Goal: Transaction & Acquisition: Obtain resource

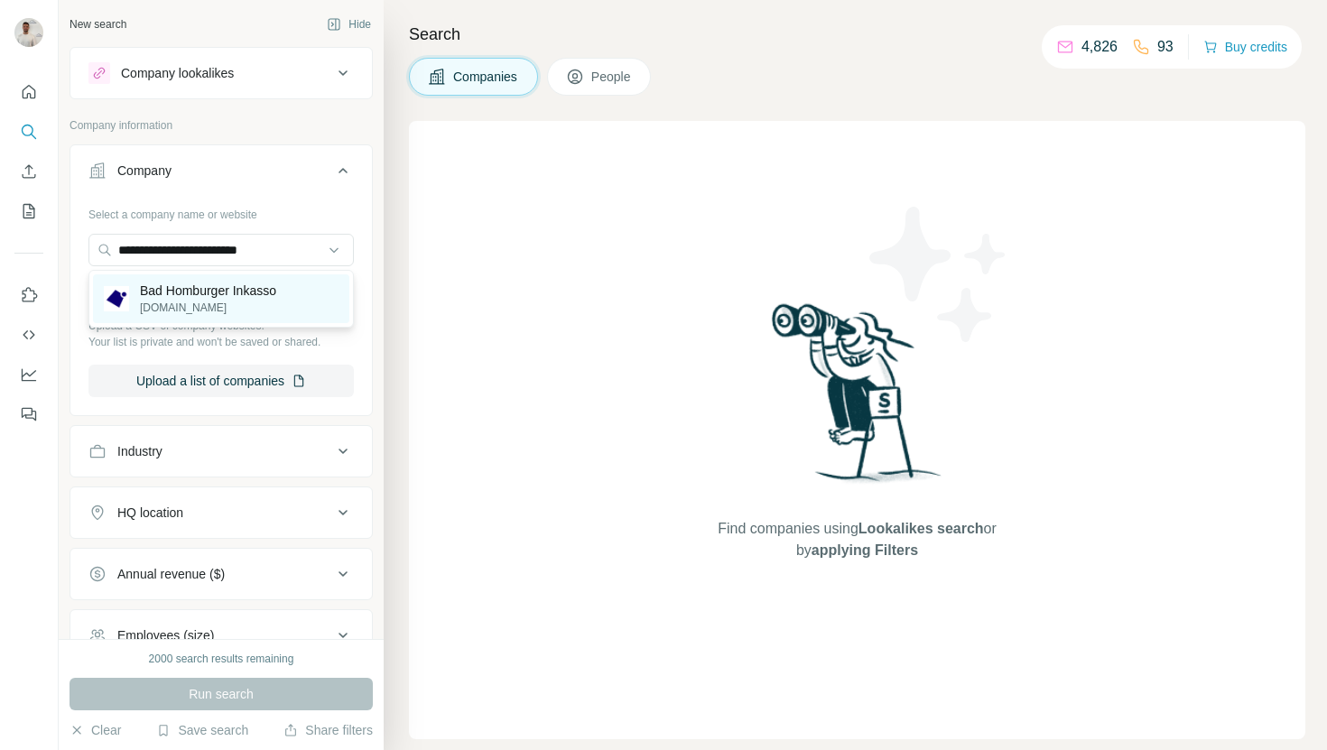
type input "**********"
click at [271, 282] on p "Bad Homburger Inkasso" at bounding box center [208, 291] width 136 height 18
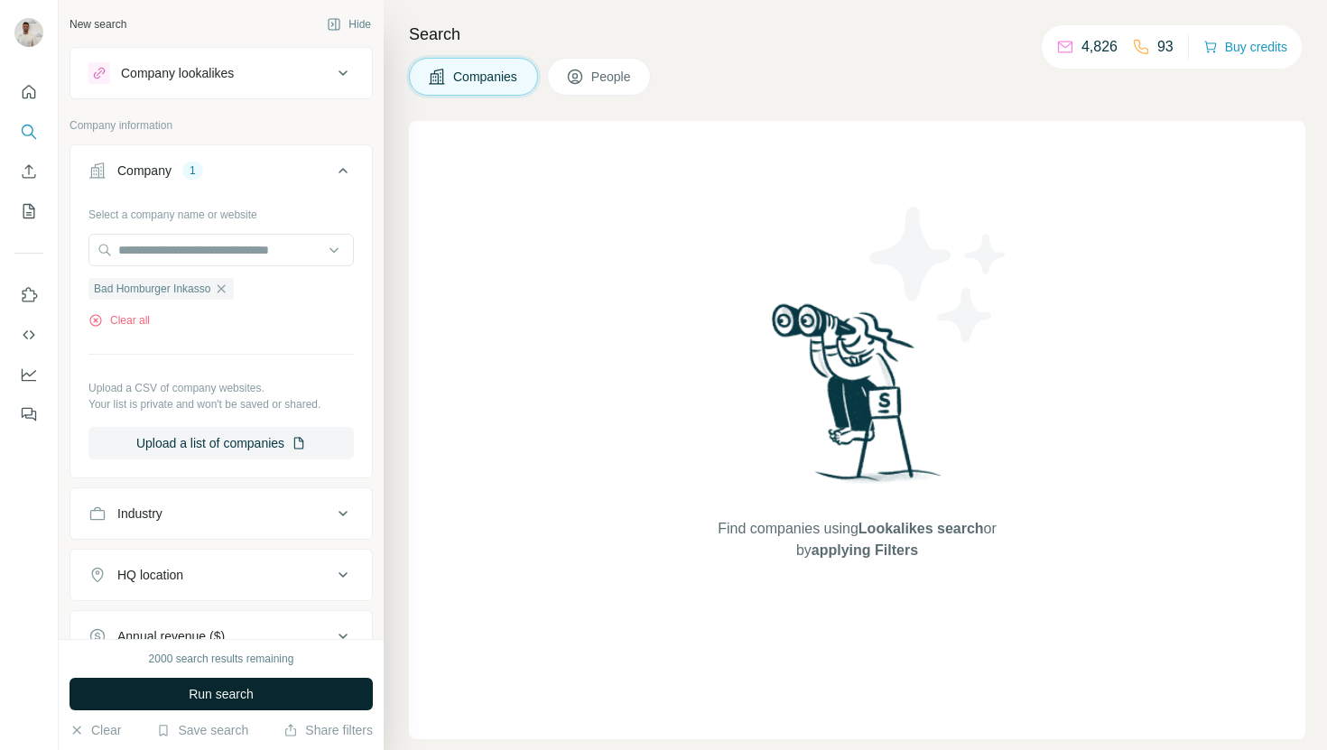
click at [288, 697] on button "Run search" at bounding box center [221, 694] width 303 height 32
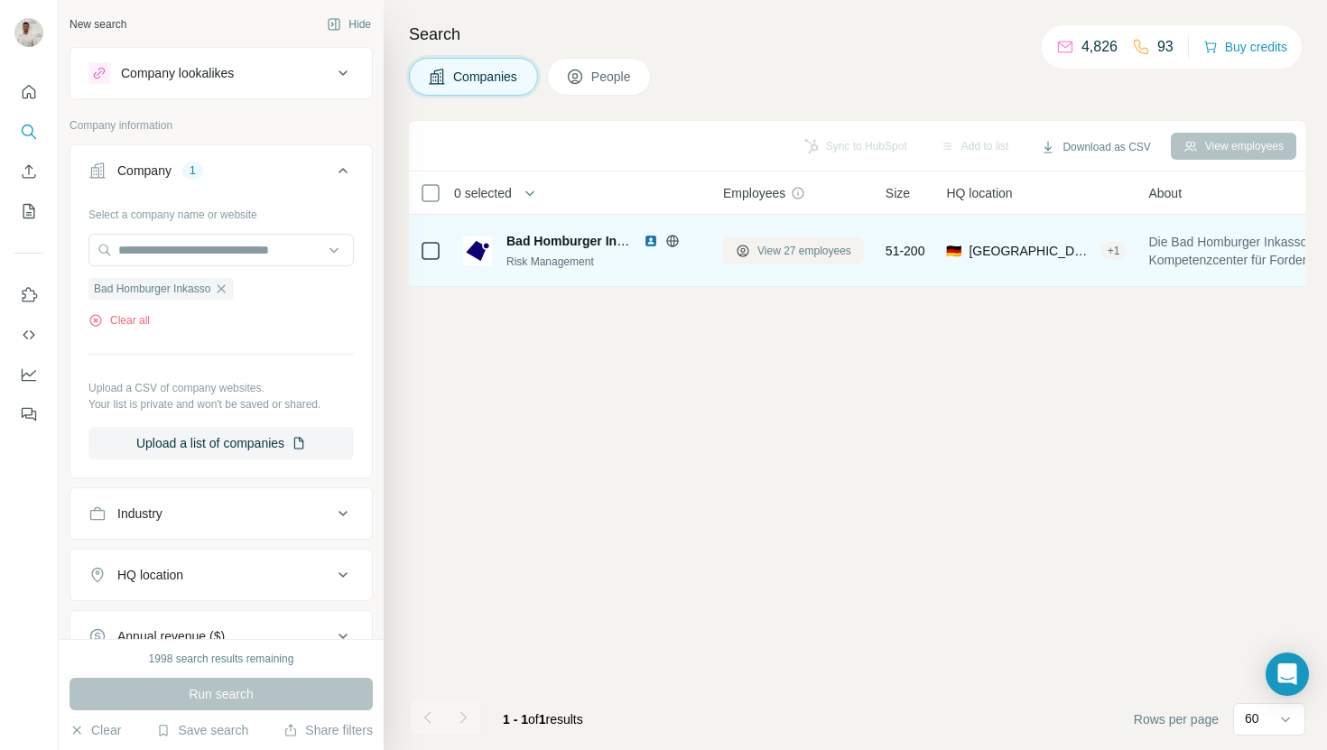
click at [798, 252] on span "View 27 employees" at bounding box center [804, 251] width 94 height 16
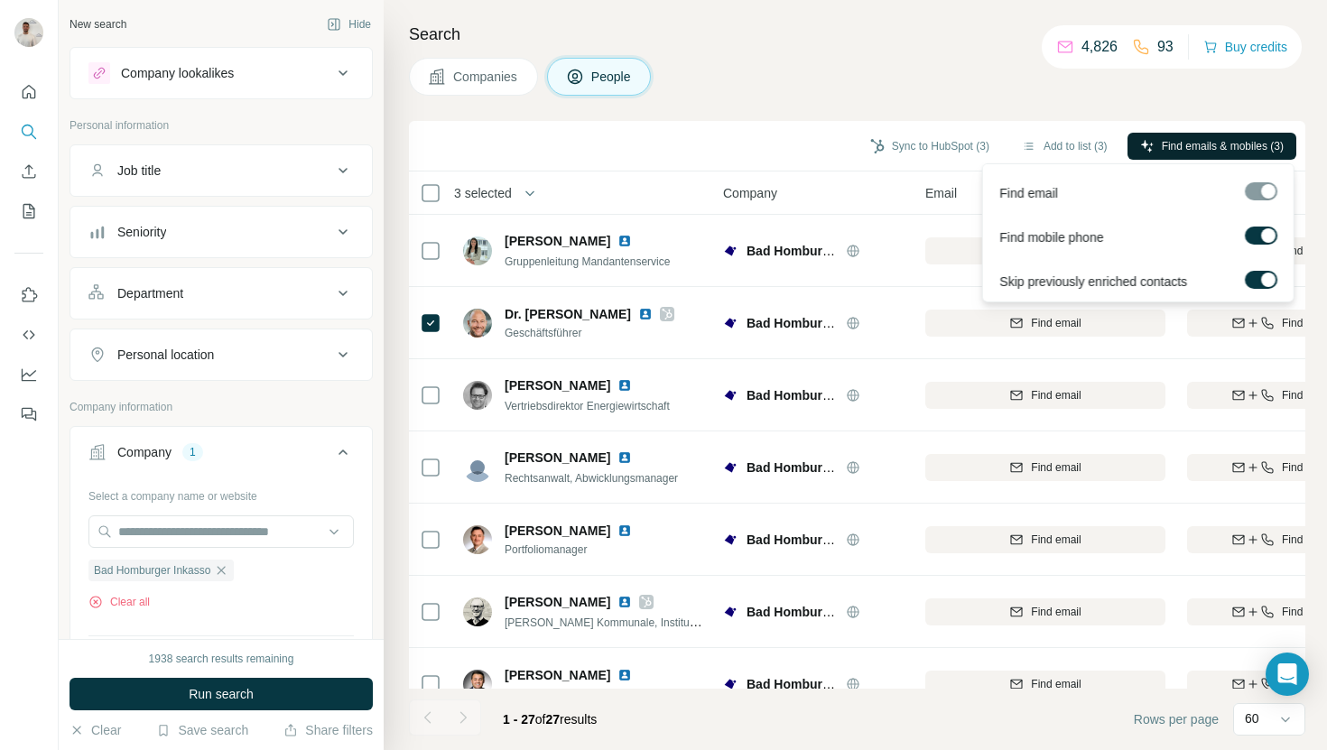
click at [1185, 143] on span "Find emails & mobiles (3)" at bounding box center [1223, 146] width 122 height 16
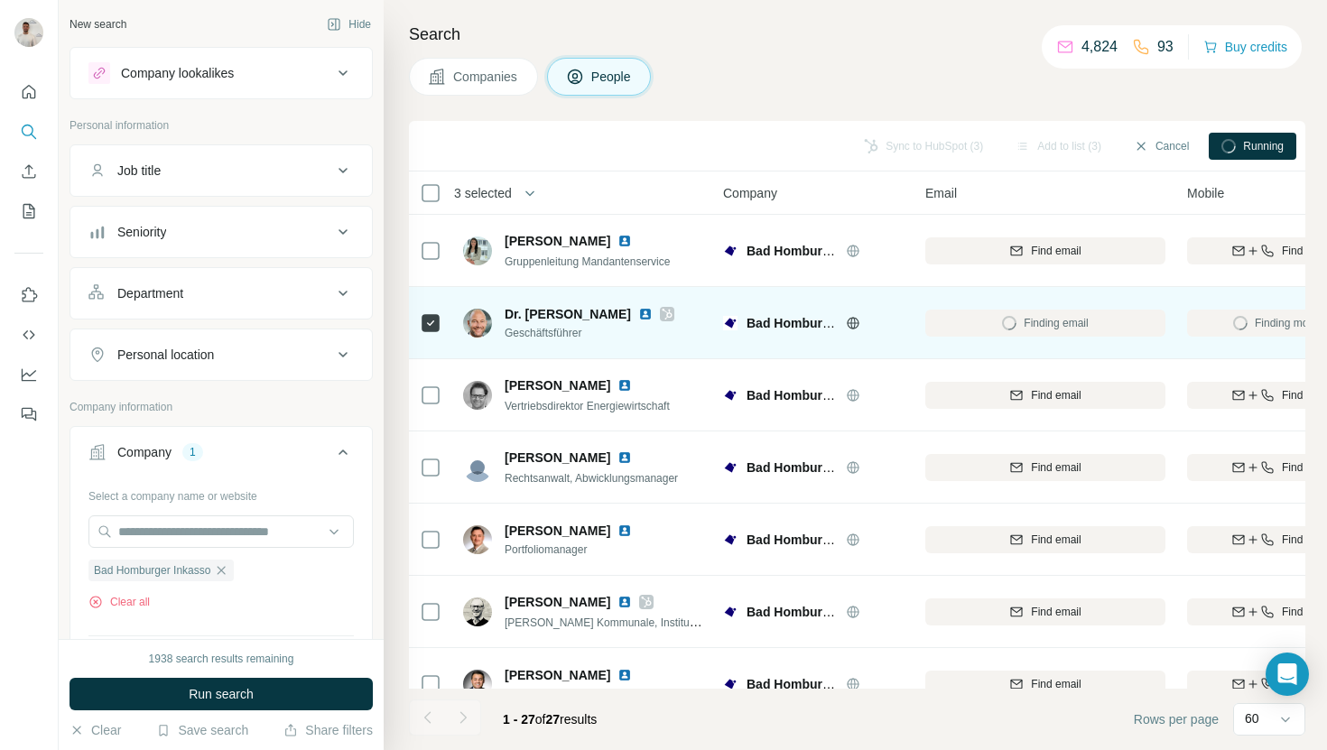
click at [653, 313] on img at bounding box center [645, 314] width 14 height 14
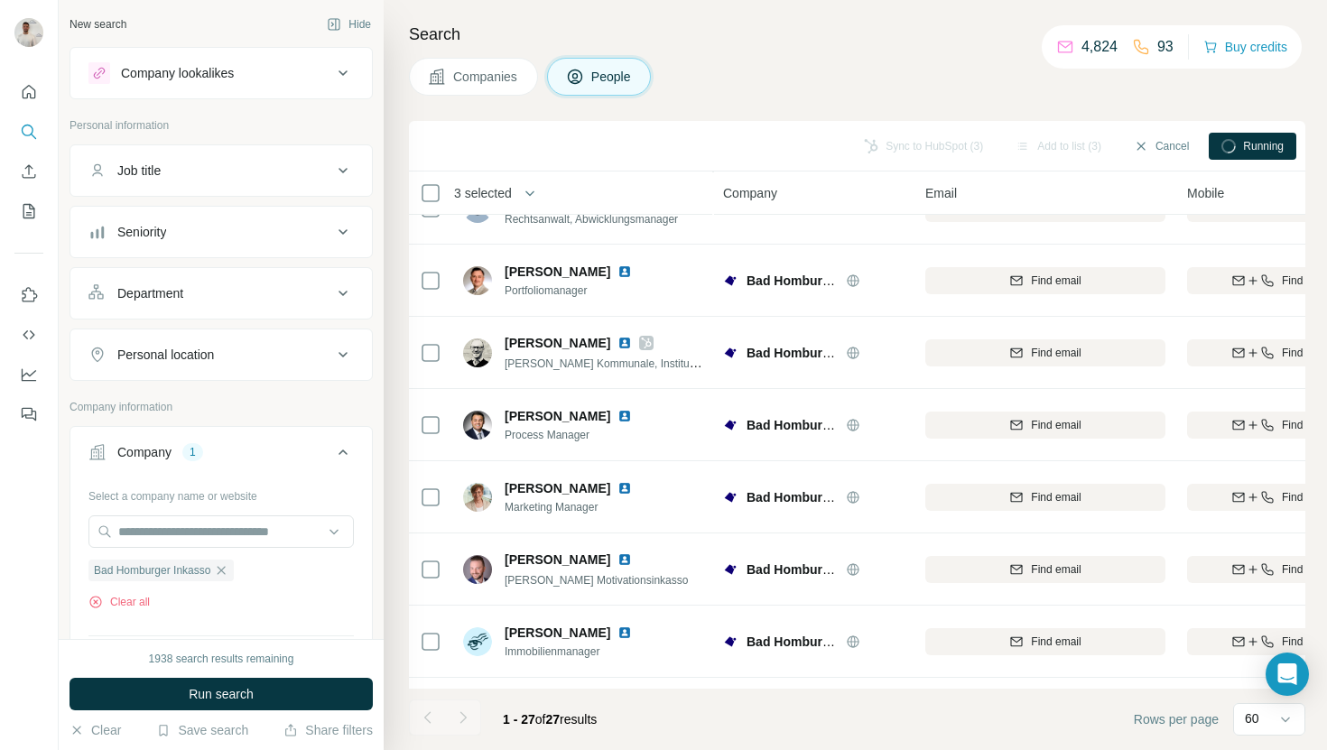
scroll to position [449, 0]
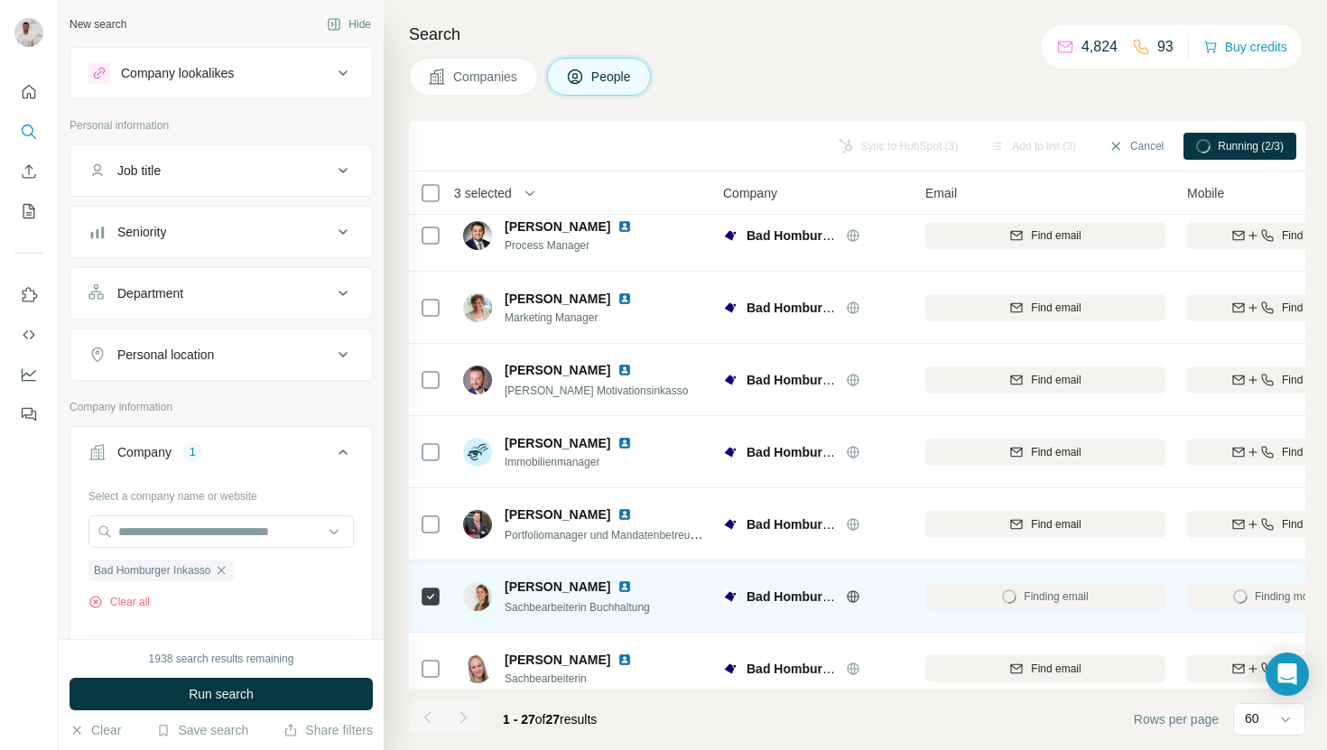
click at [620, 586] on img at bounding box center [624, 587] width 14 height 14
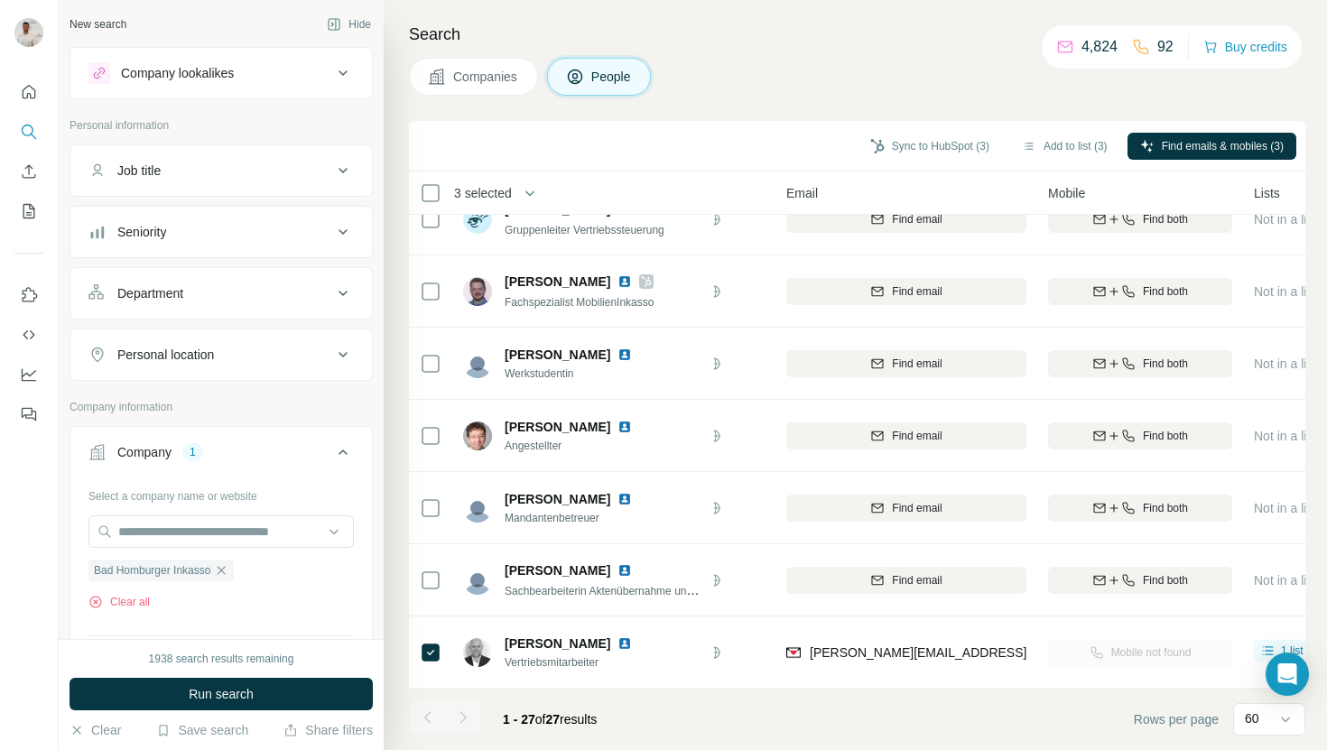
scroll to position [1476, 123]
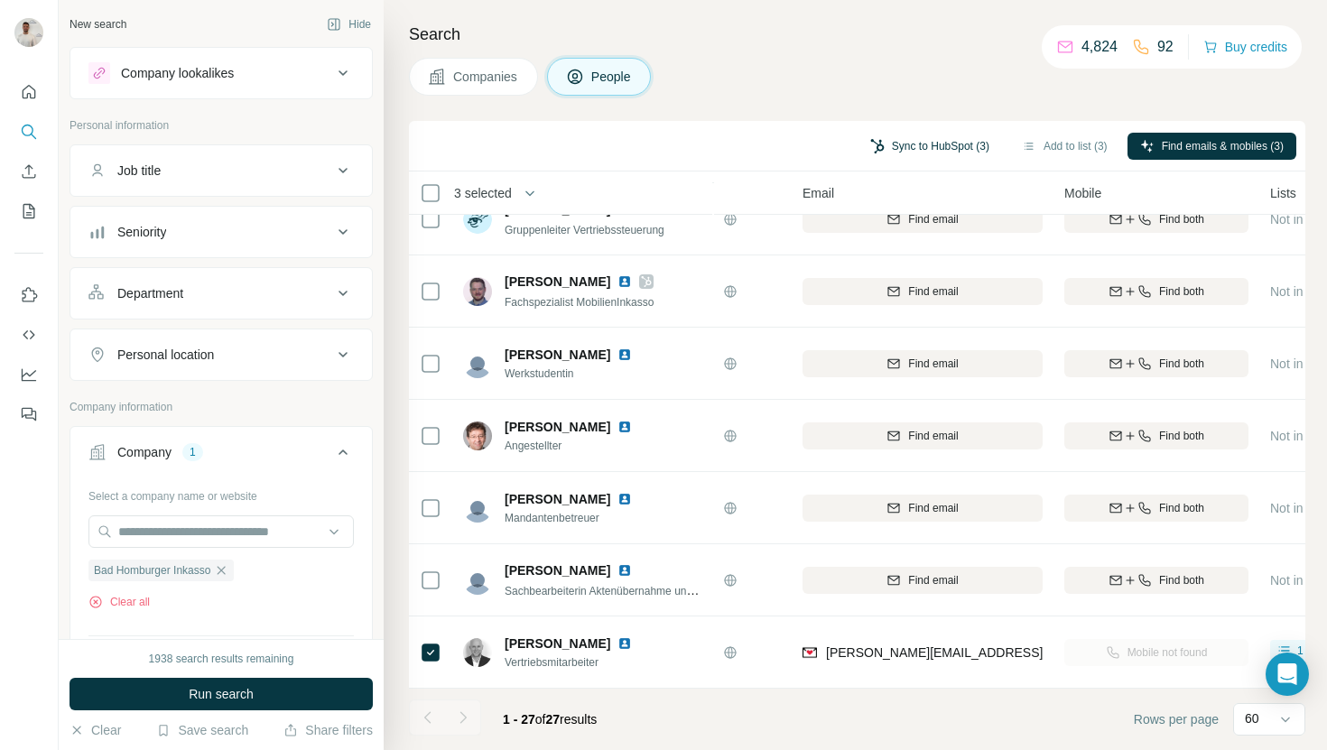
click at [913, 135] on button "Sync to HubSpot (3)" at bounding box center [930, 146] width 144 height 27
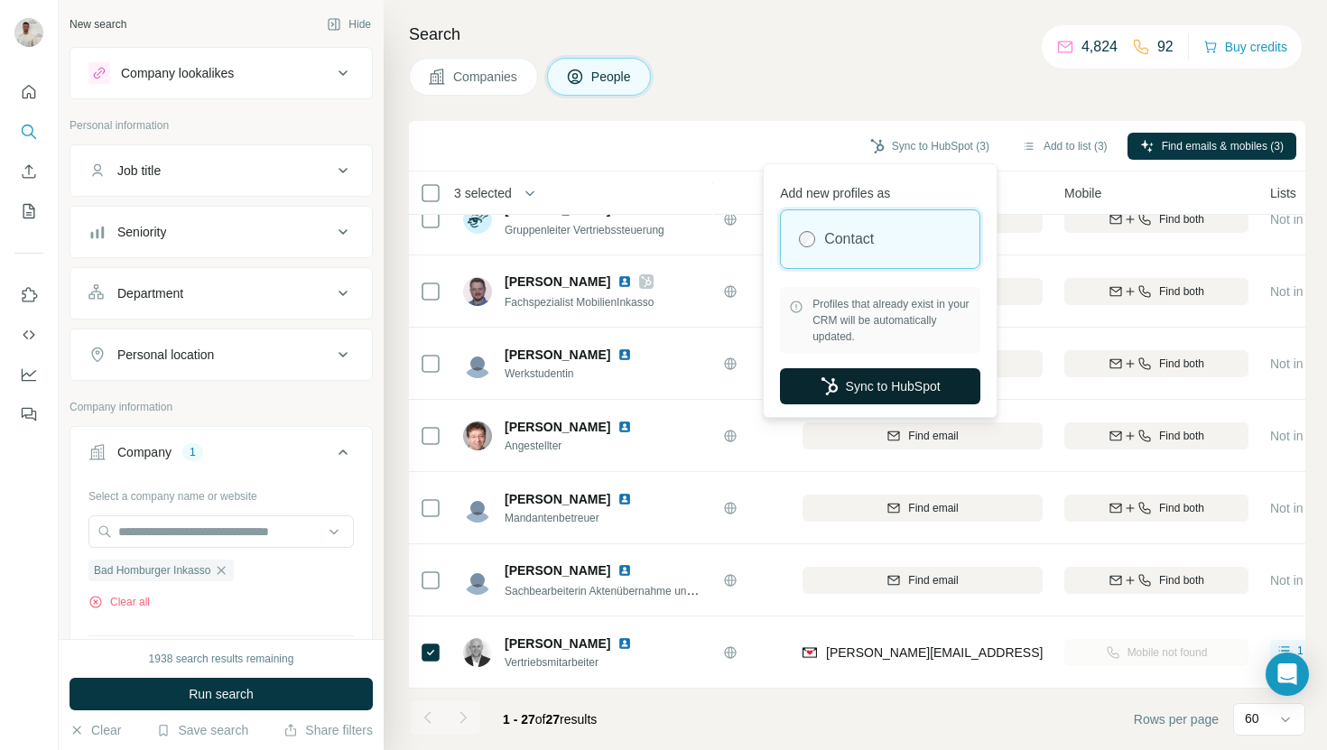
click at [859, 376] on button "Sync to HubSpot" at bounding box center [880, 386] width 200 height 36
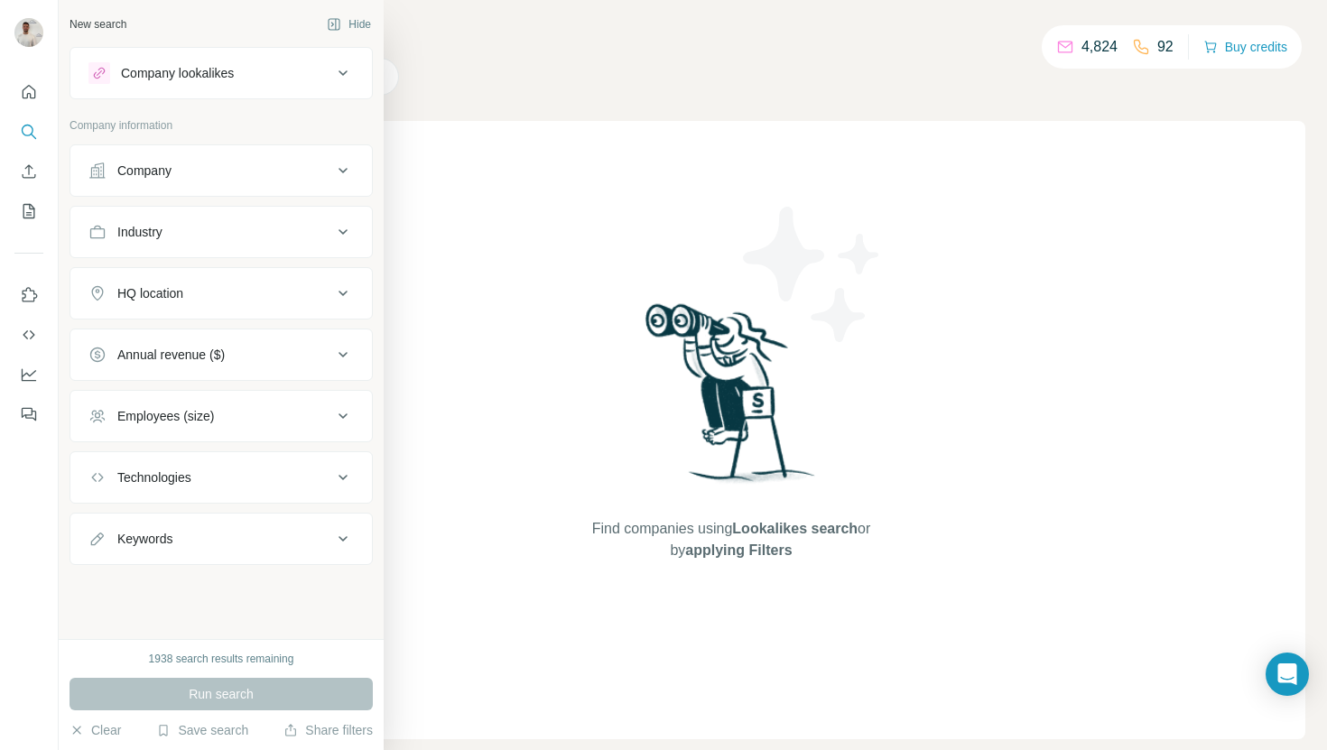
click at [168, 158] on button "Company" at bounding box center [221, 170] width 302 height 43
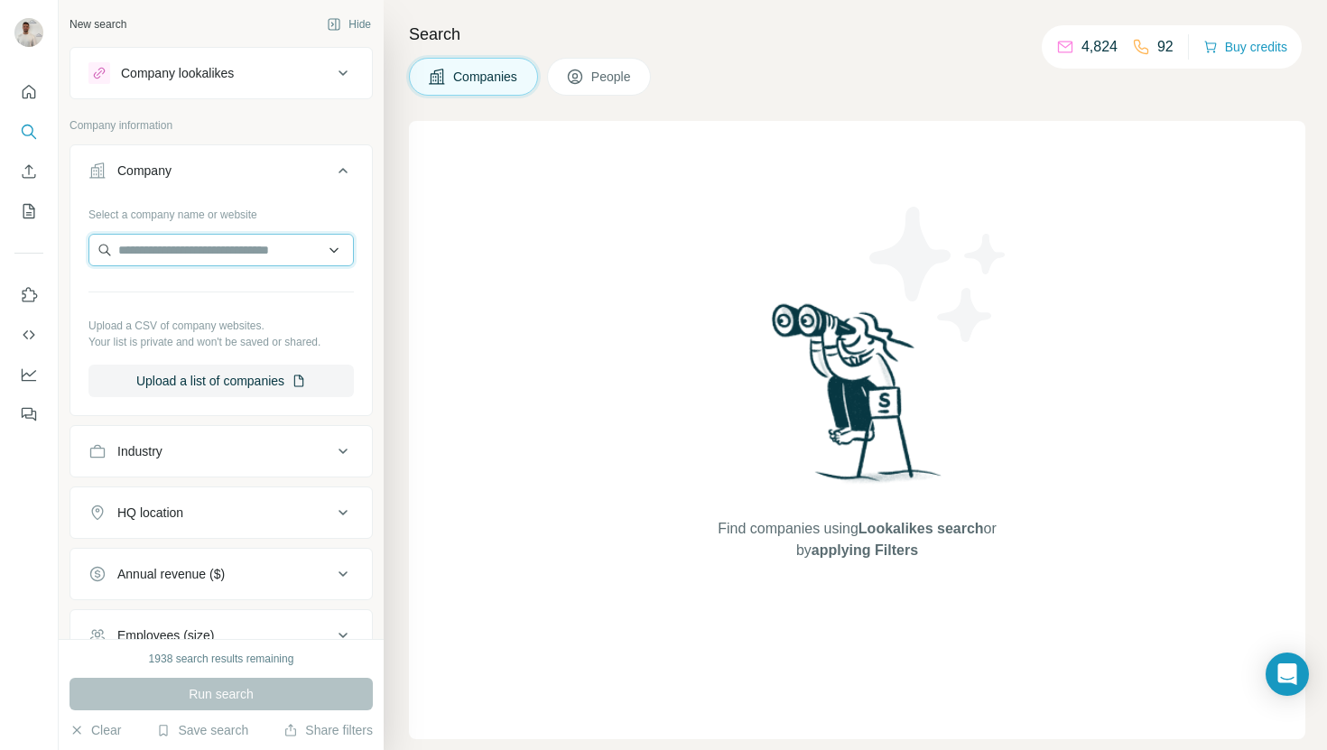
click at [170, 245] on input "text" at bounding box center [220, 250] width 265 height 32
paste input "**********"
click at [215, 235] on input "**********" at bounding box center [220, 250] width 265 height 32
click at [126, 249] on input "**********" at bounding box center [220, 250] width 265 height 32
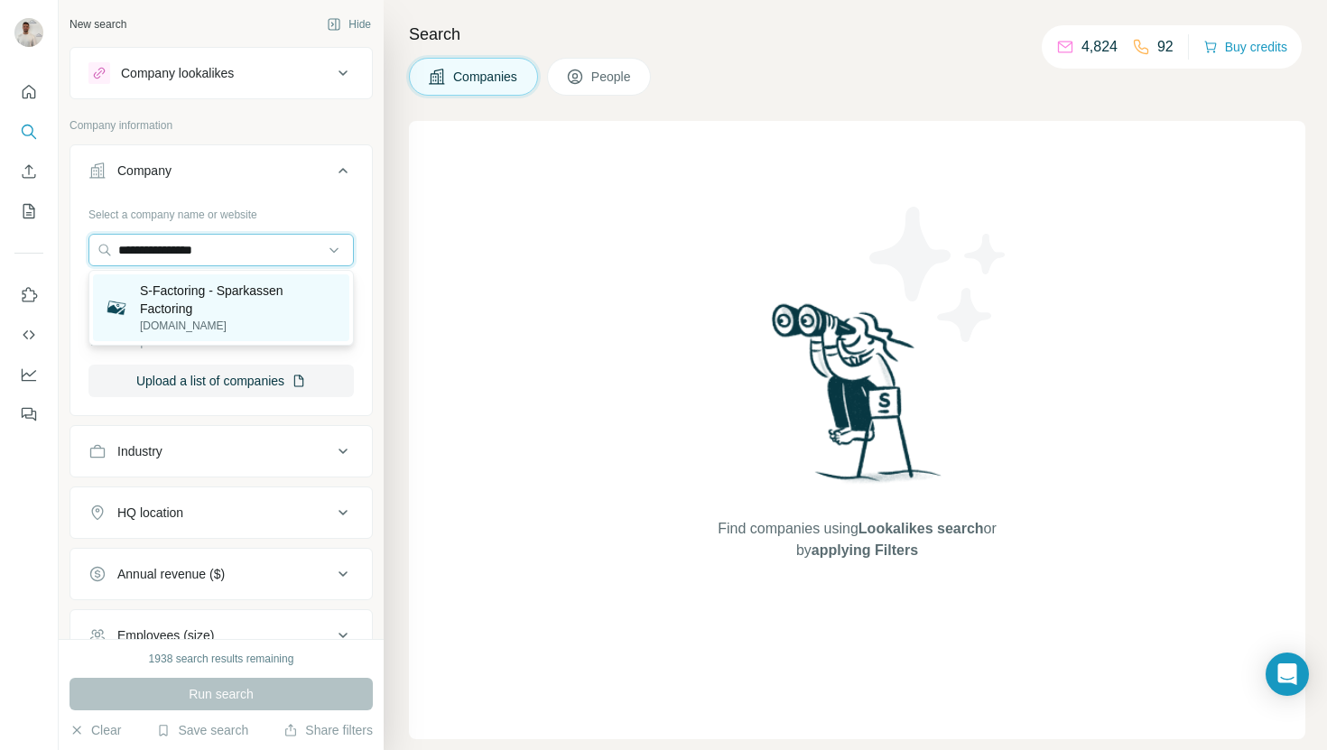
type input "**********"
click at [263, 311] on p "S-Factoring - Sparkassen Factoring" at bounding box center [239, 300] width 199 height 36
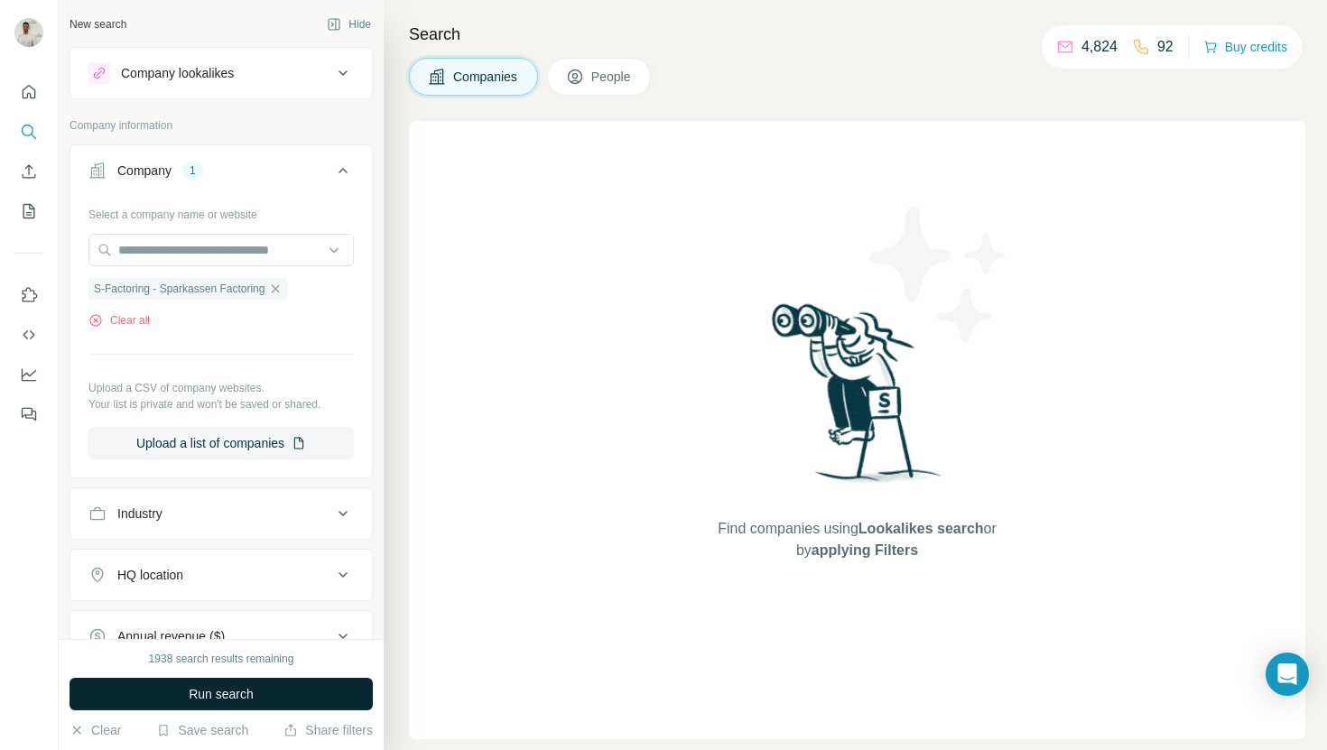
click at [291, 708] on button "Run search" at bounding box center [221, 694] width 303 height 32
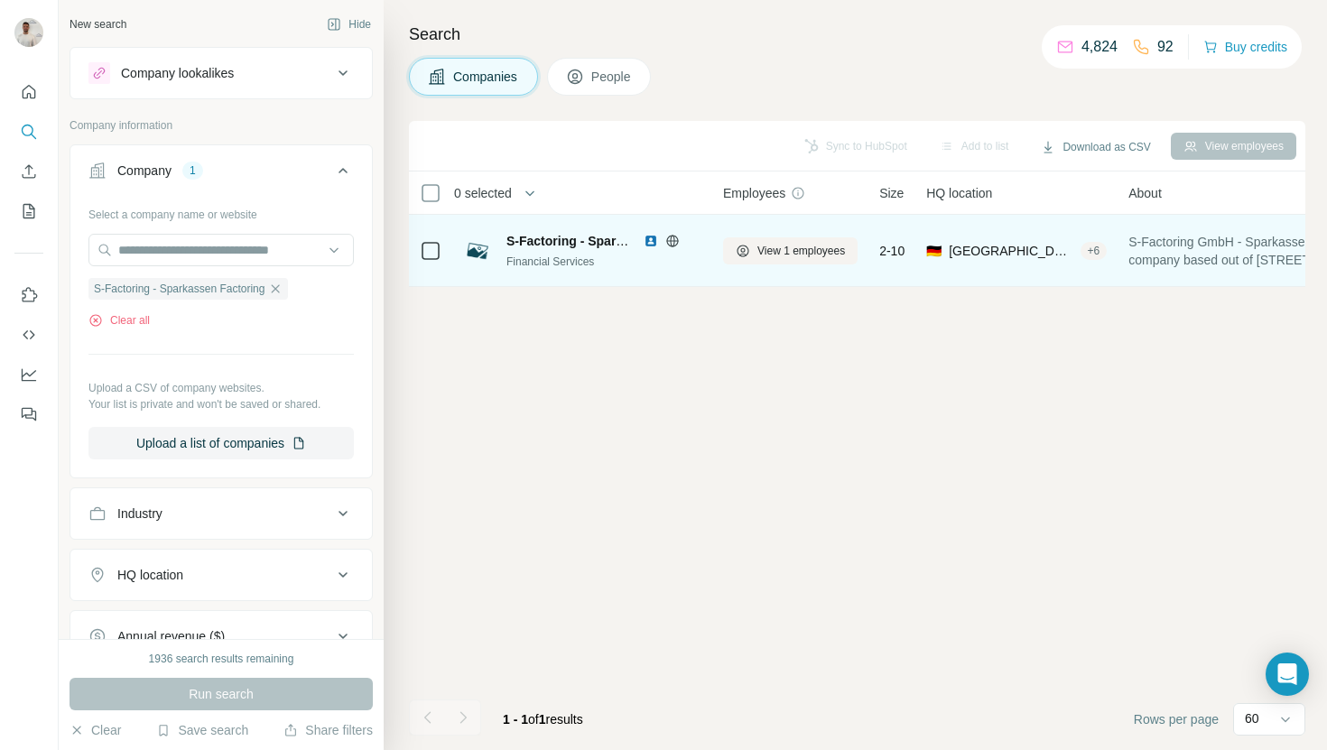
click at [587, 246] on span "S-Factoring - Sparkassen Factoring" at bounding box center [613, 241] width 214 height 14
click at [816, 247] on span "View 1 employees" at bounding box center [801, 251] width 88 height 16
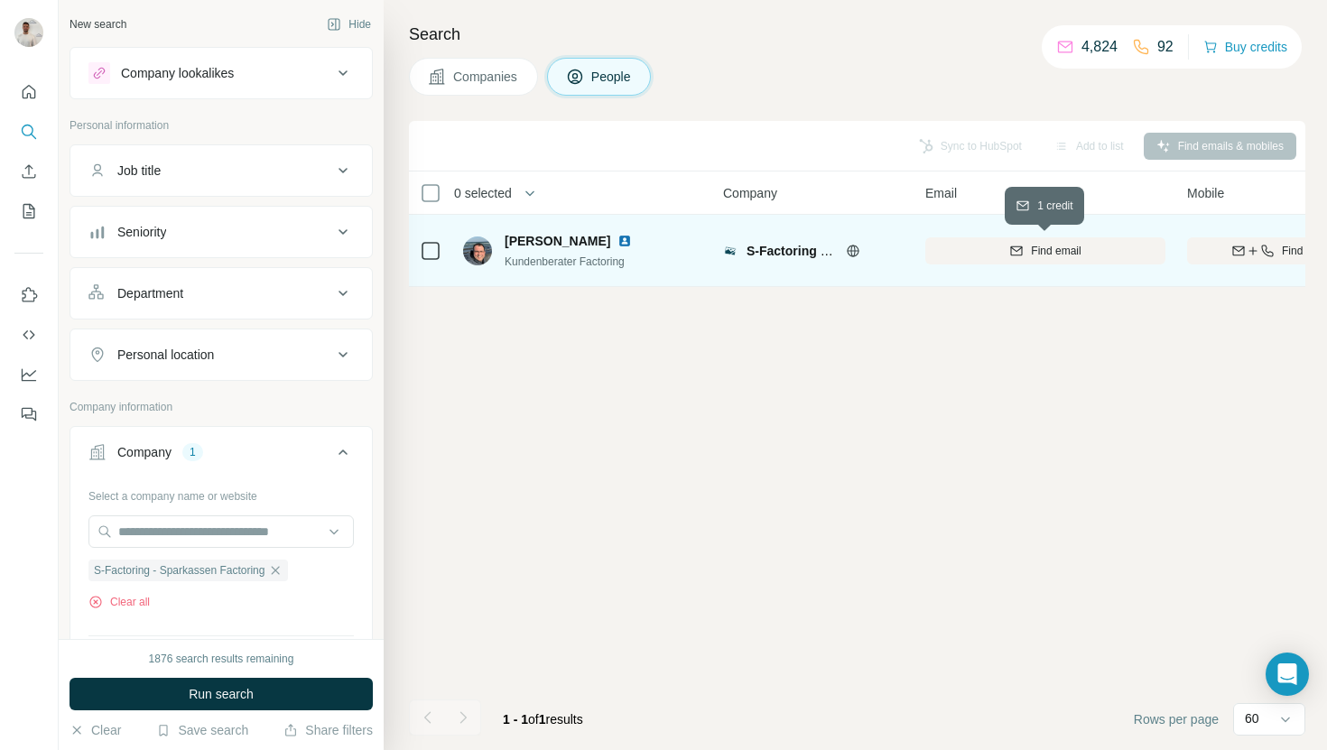
click at [1039, 254] on span "Find email" at bounding box center [1056, 251] width 50 height 16
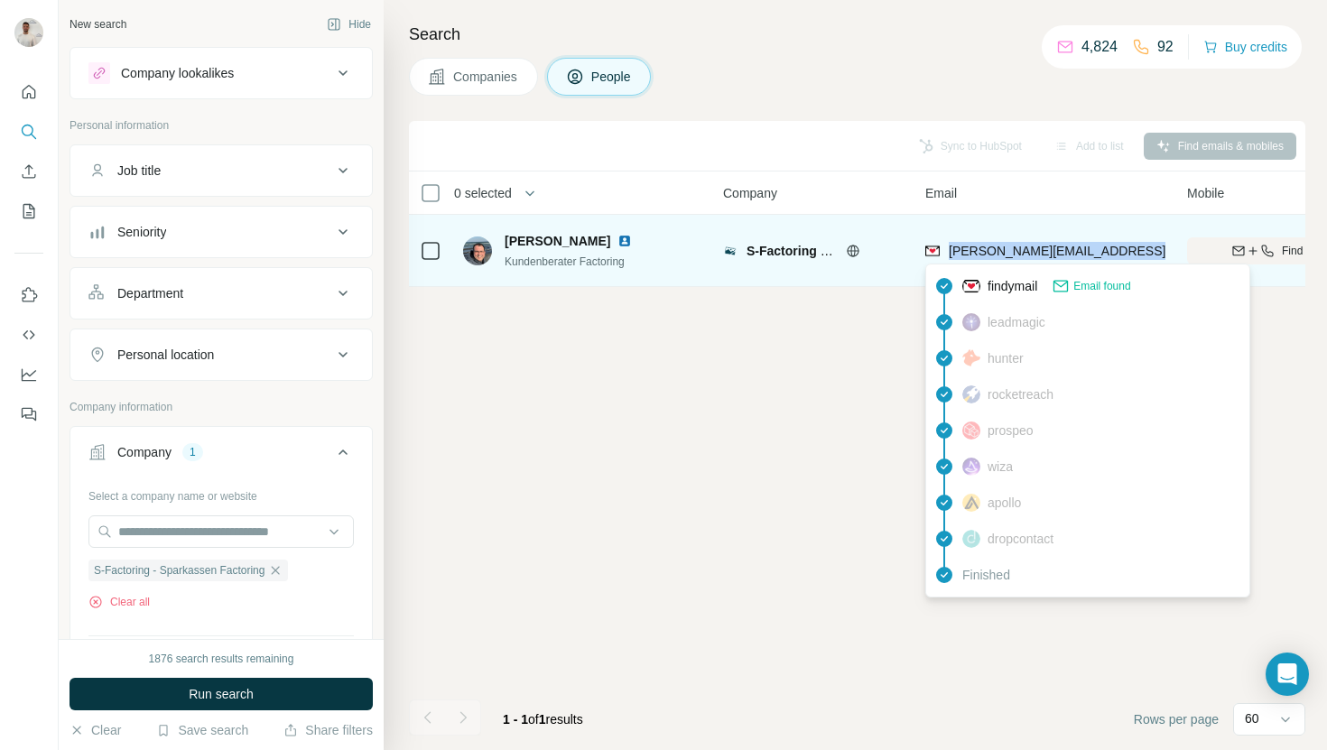
drag, startPoint x: 1153, startPoint y: 251, endPoint x: 951, endPoint y: 253, distance: 202.2
click at [951, 253] on div "stephan.thomas@s-factoring.de" at bounding box center [1045, 251] width 240 height 50
copy span "stephan.thomas@s-factoring.de"
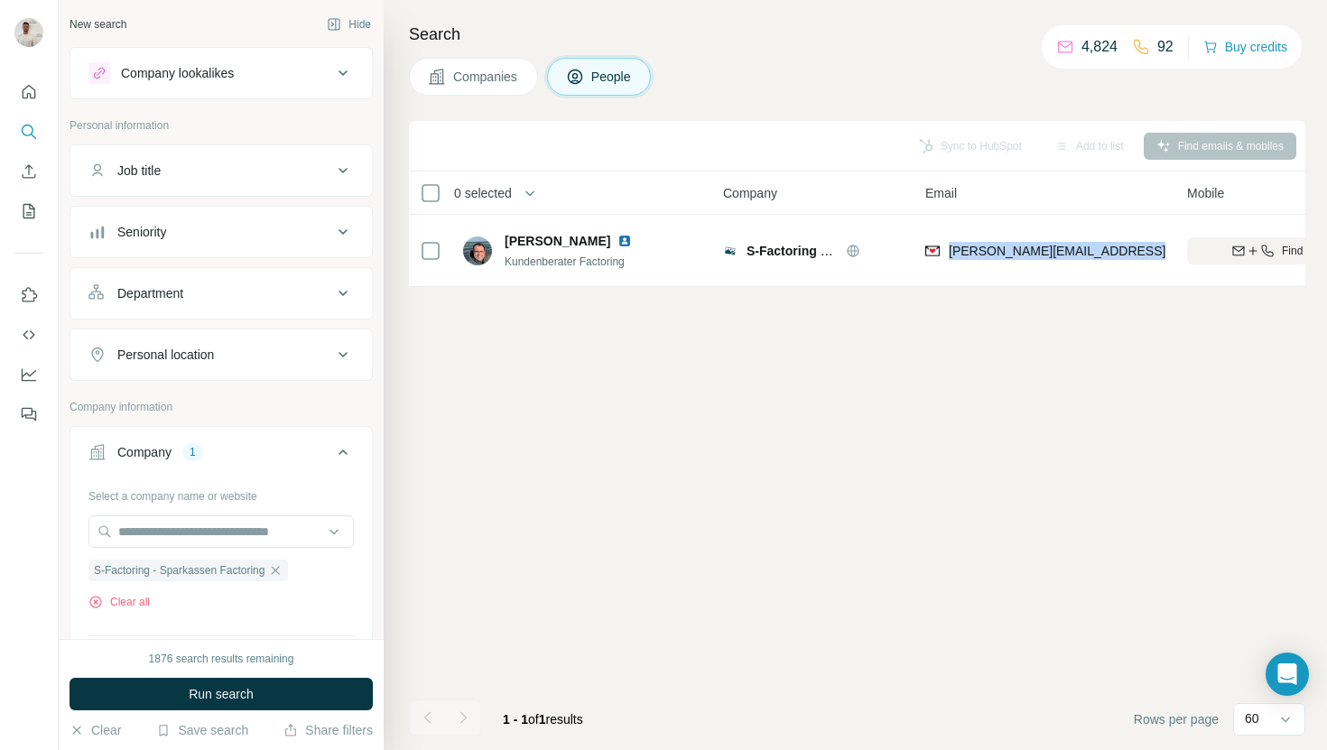
click at [433, 68] on icon at bounding box center [437, 77] width 18 height 18
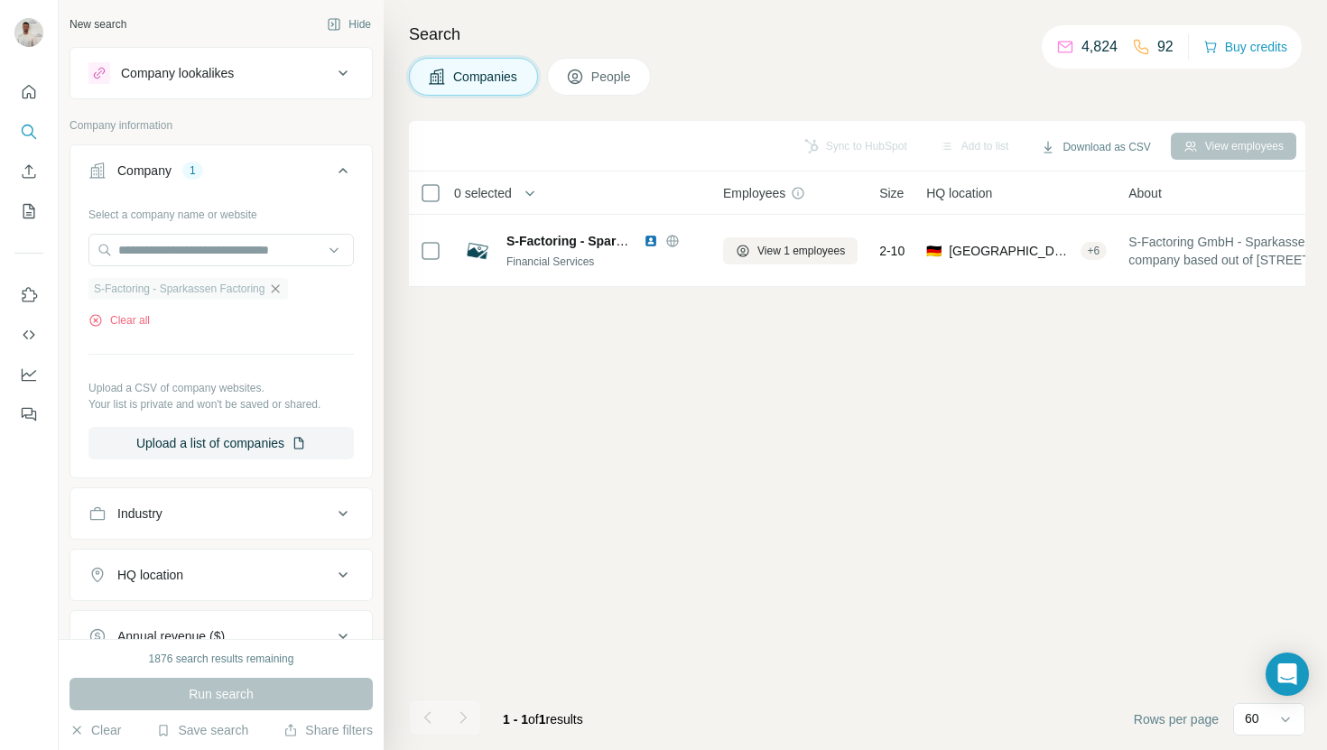
click at [283, 289] on icon "button" at bounding box center [275, 289] width 14 height 14
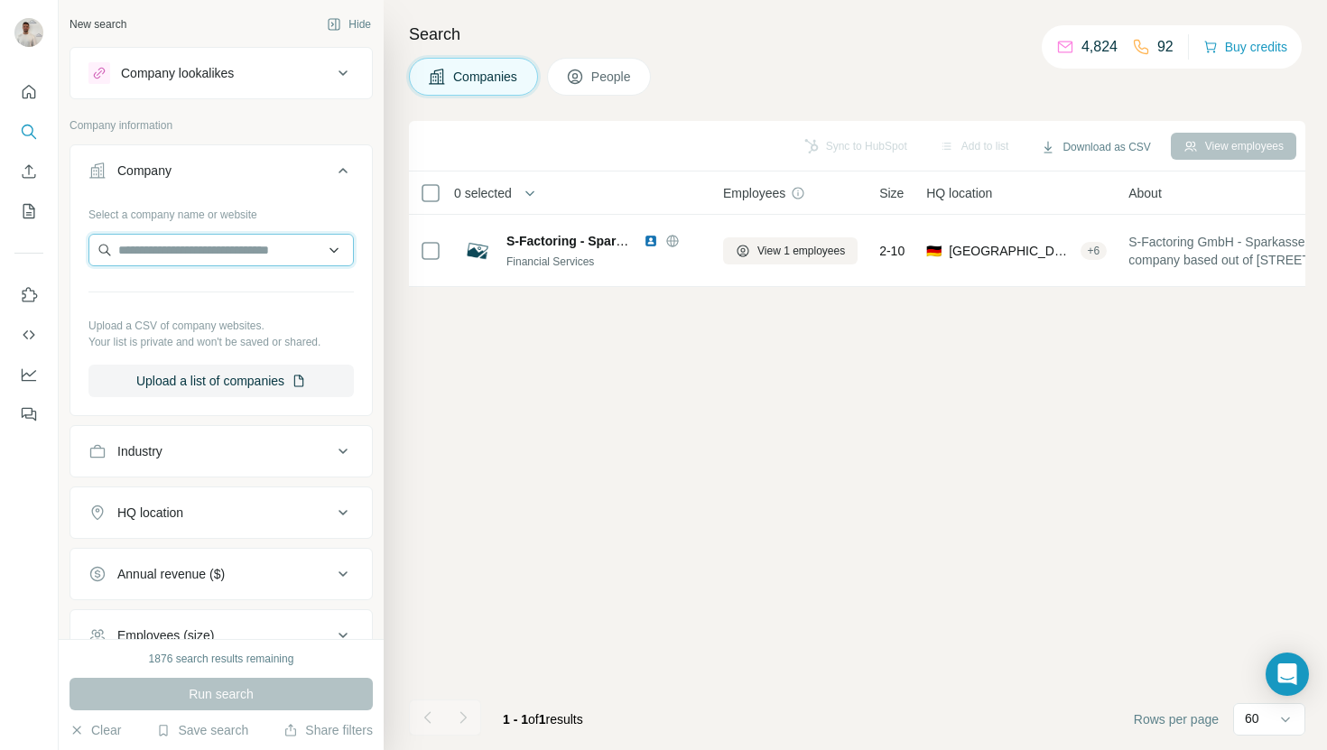
click at [286, 257] on input "text" at bounding box center [220, 250] width 265 height 32
paste input "**********"
type input "**********"
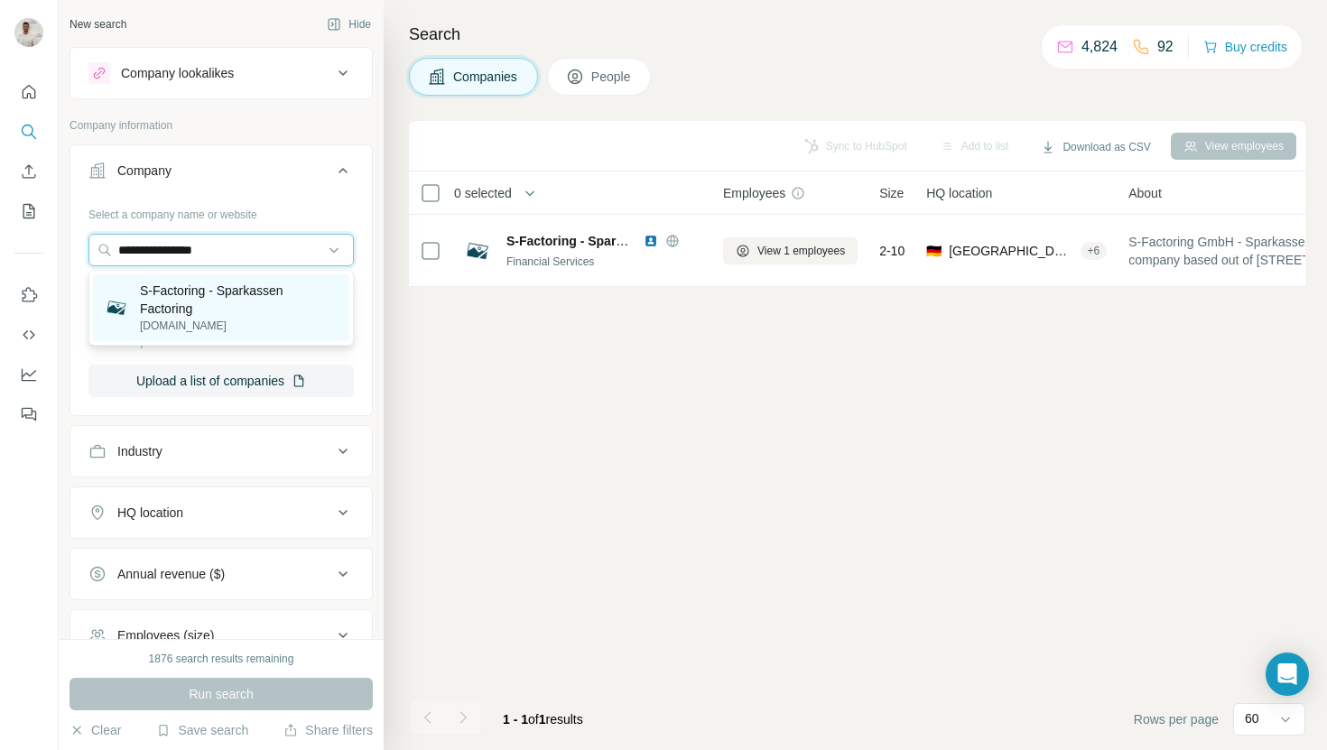
type input "**********"
click at [295, 329] on p "s-factoring.de" at bounding box center [239, 326] width 199 height 16
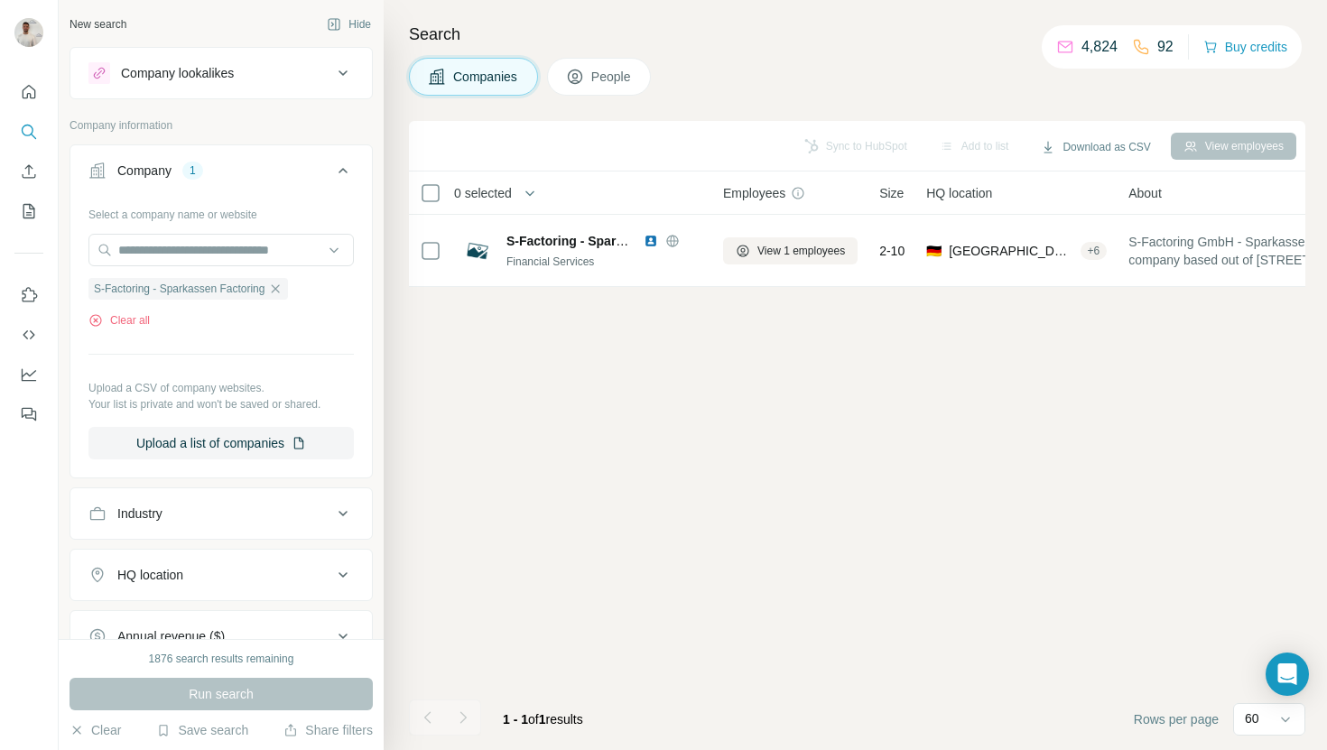
click at [264, 678] on div "Run search" at bounding box center [221, 694] width 303 height 32
click at [264, 693] on div "Run search" at bounding box center [221, 694] width 303 height 32
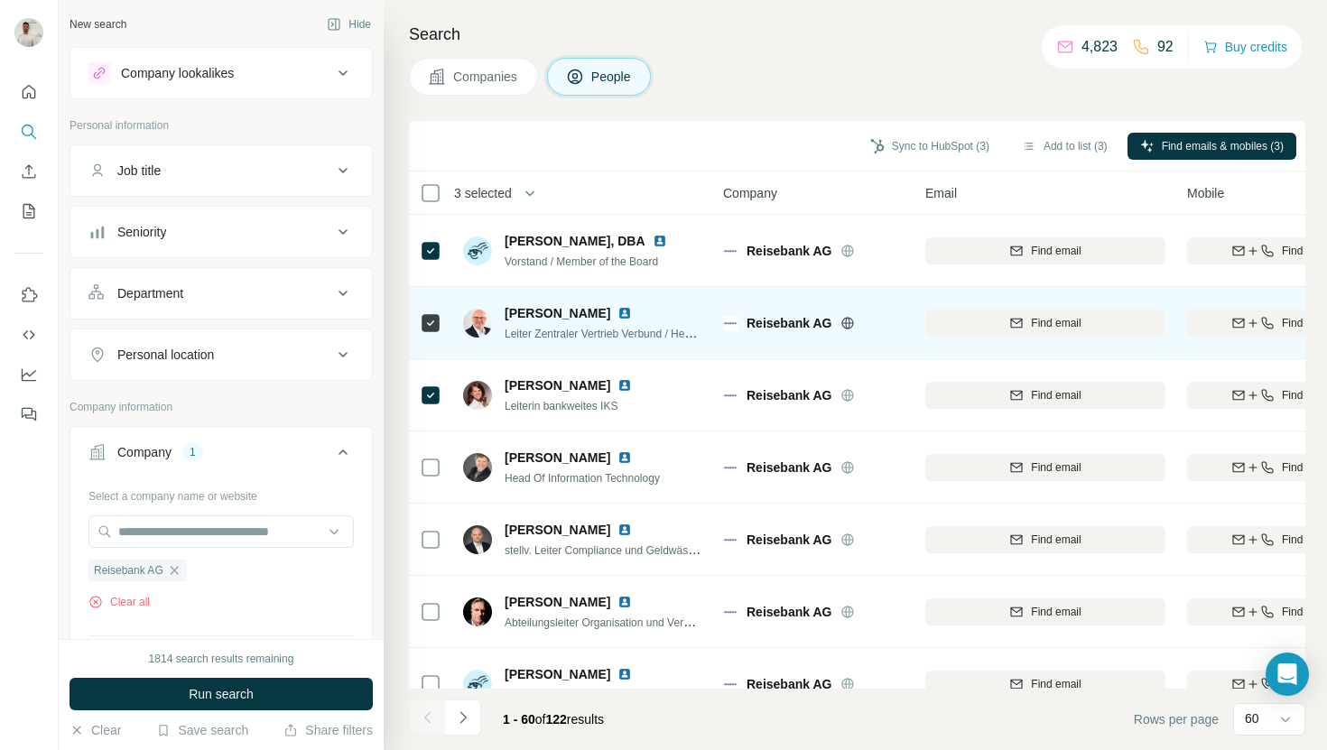
click at [617, 314] on img at bounding box center [624, 313] width 14 height 14
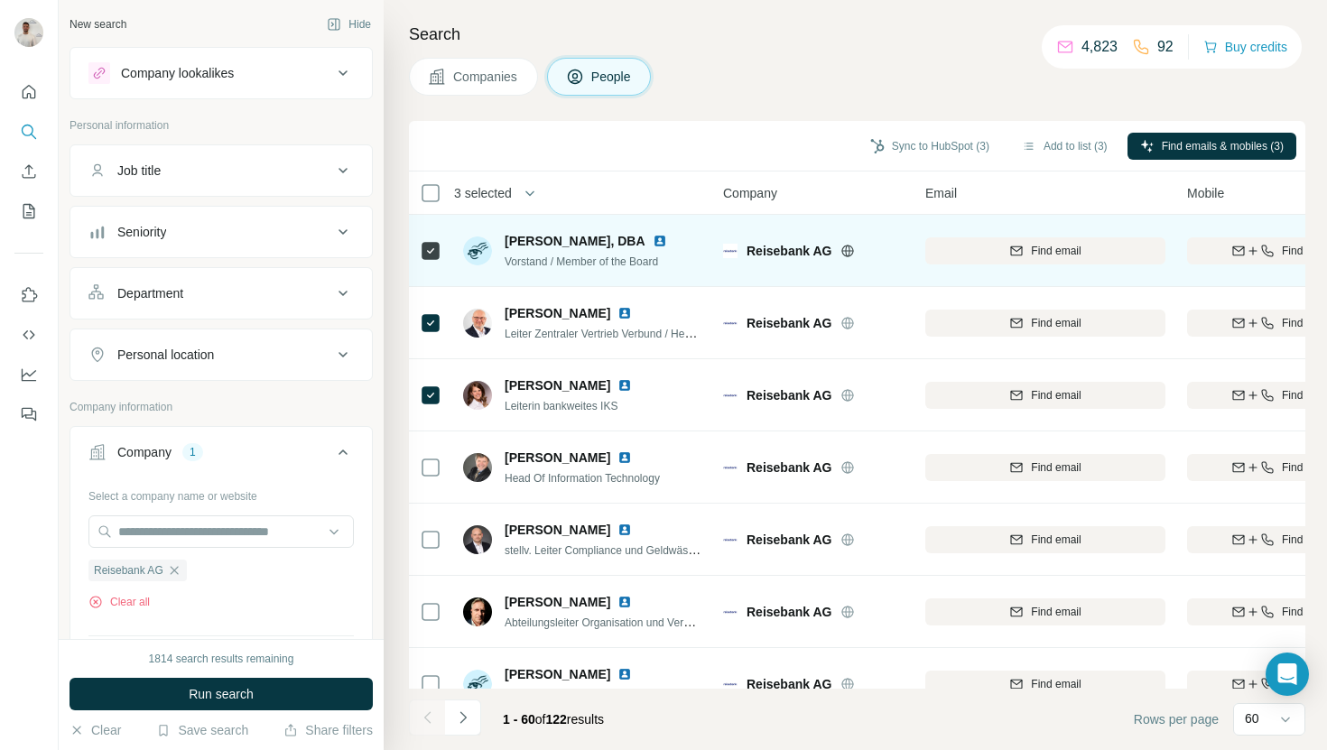
click at [653, 236] on img at bounding box center [660, 241] width 14 height 14
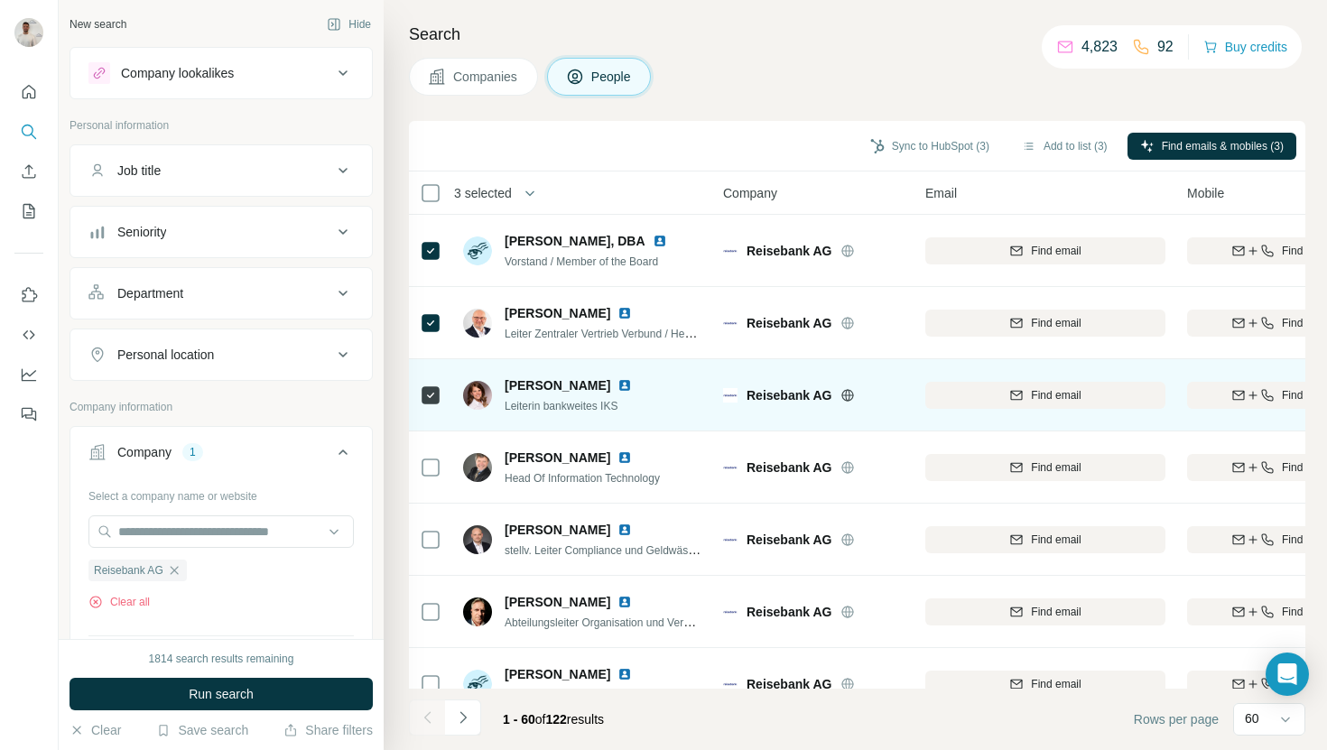
click at [617, 385] on img at bounding box center [624, 385] width 14 height 14
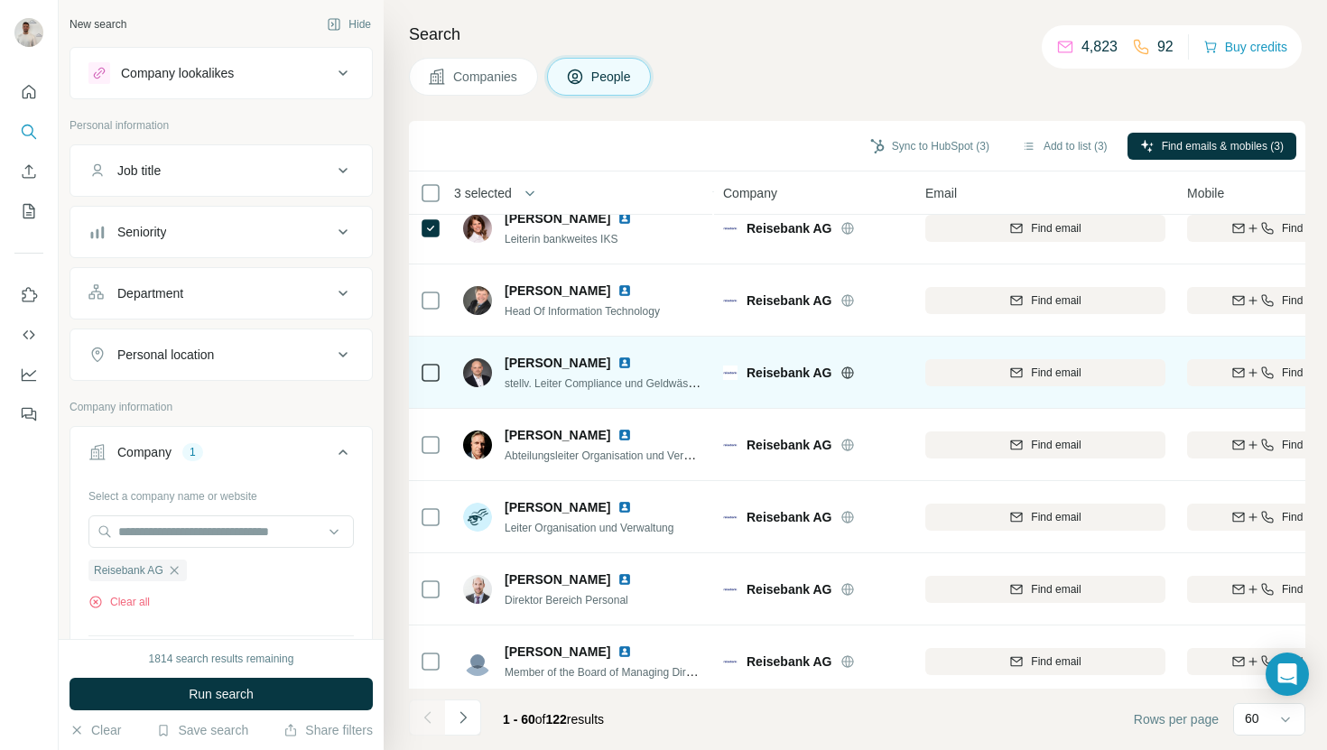
scroll to position [170, 0]
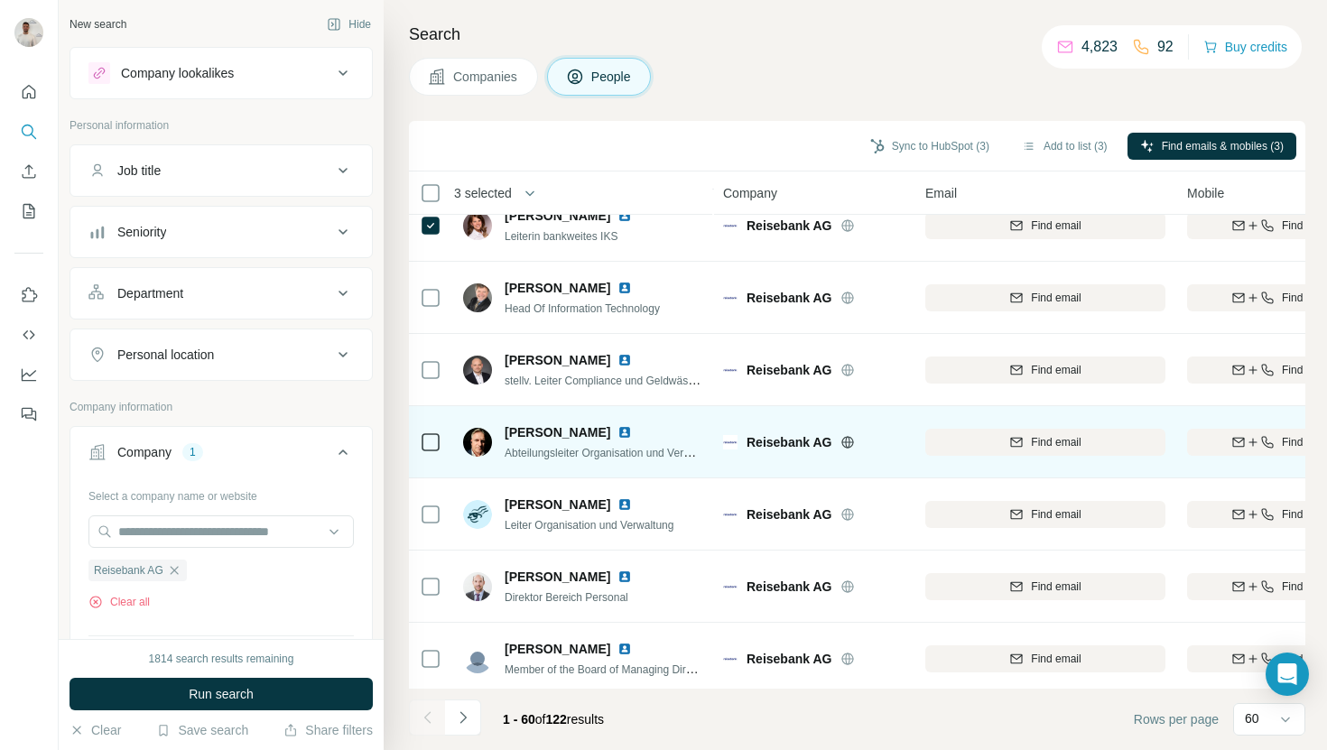
click at [594, 453] on span "Abteilungsleiter Organisation und Verwaltung" at bounding box center [613, 452] width 216 height 14
click at [600, 446] on span "Abteilungsleiter Organisation und Verwaltung" at bounding box center [613, 452] width 216 height 14
click at [632, 429] on img at bounding box center [624, 432] width 14 height 14
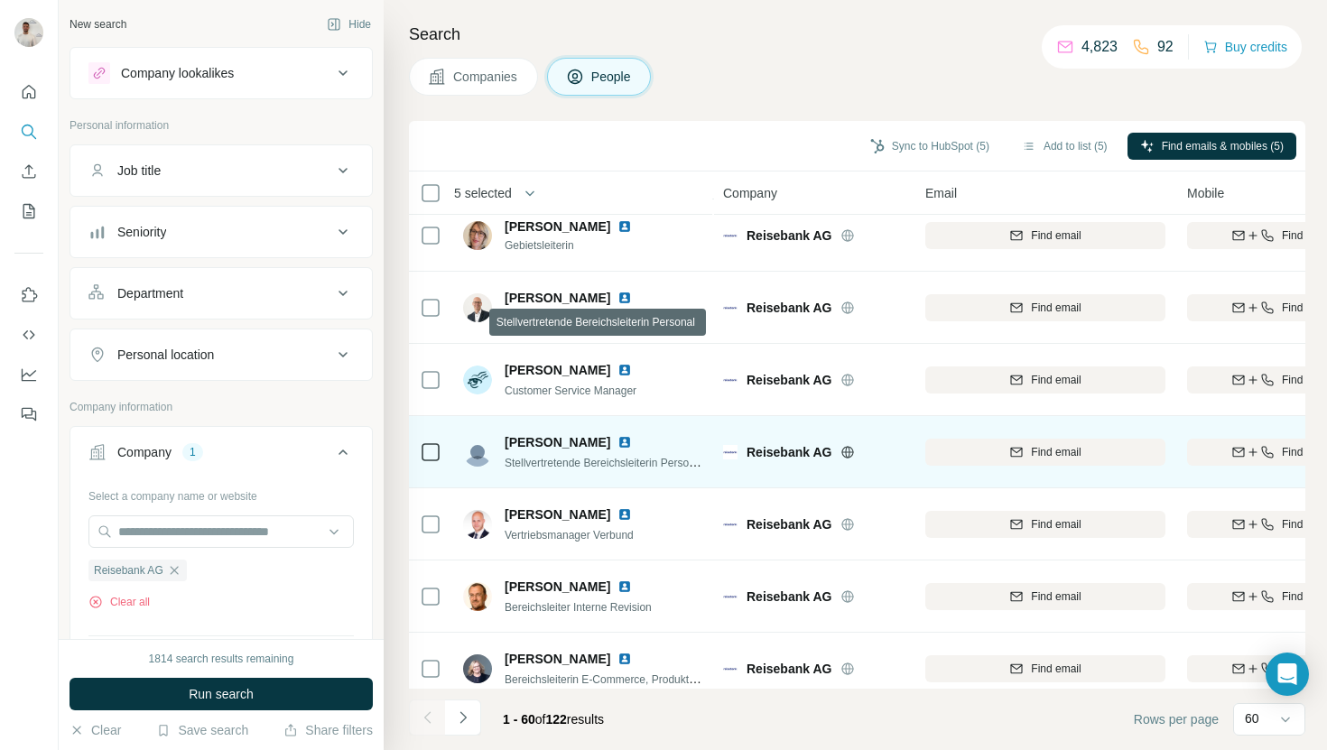
scroll to position [740, 0]
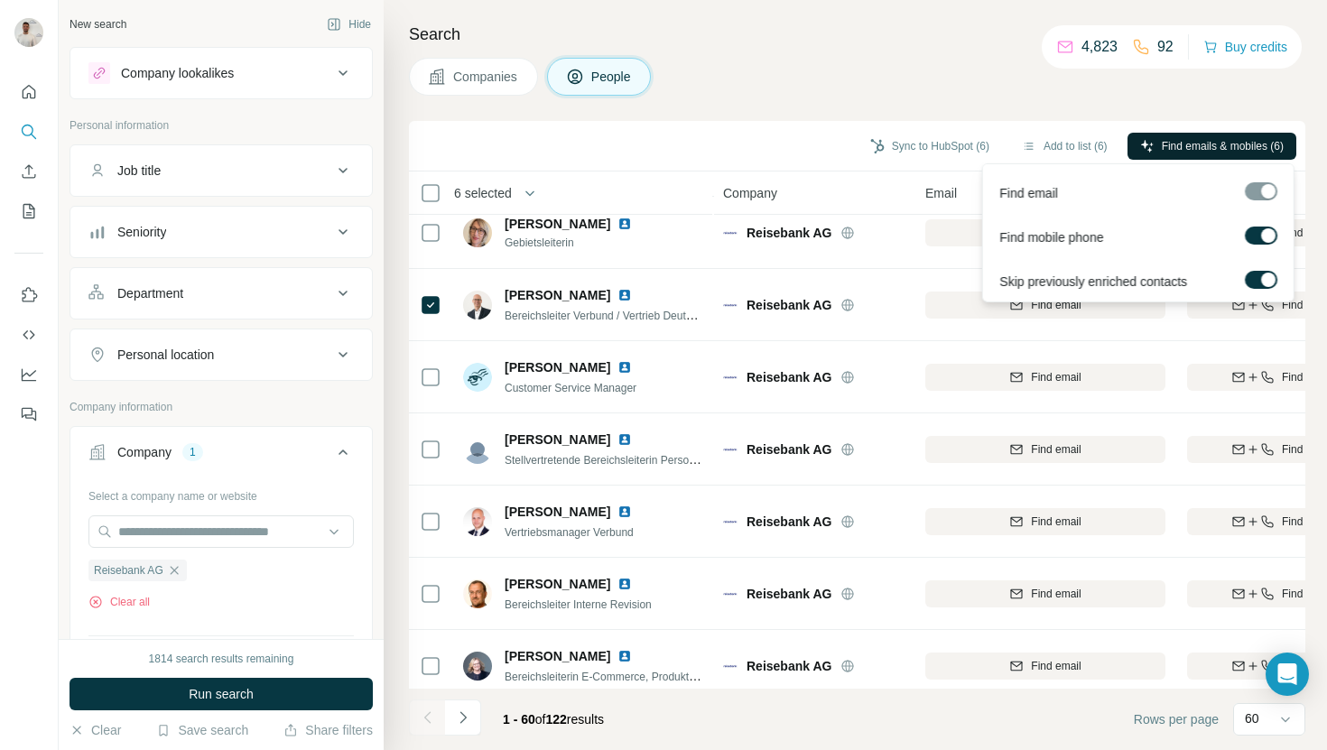
click at [1210, 145] on span "Find emails & mobiles (6)" at bounding box center [1223, 146] width 122 height 16
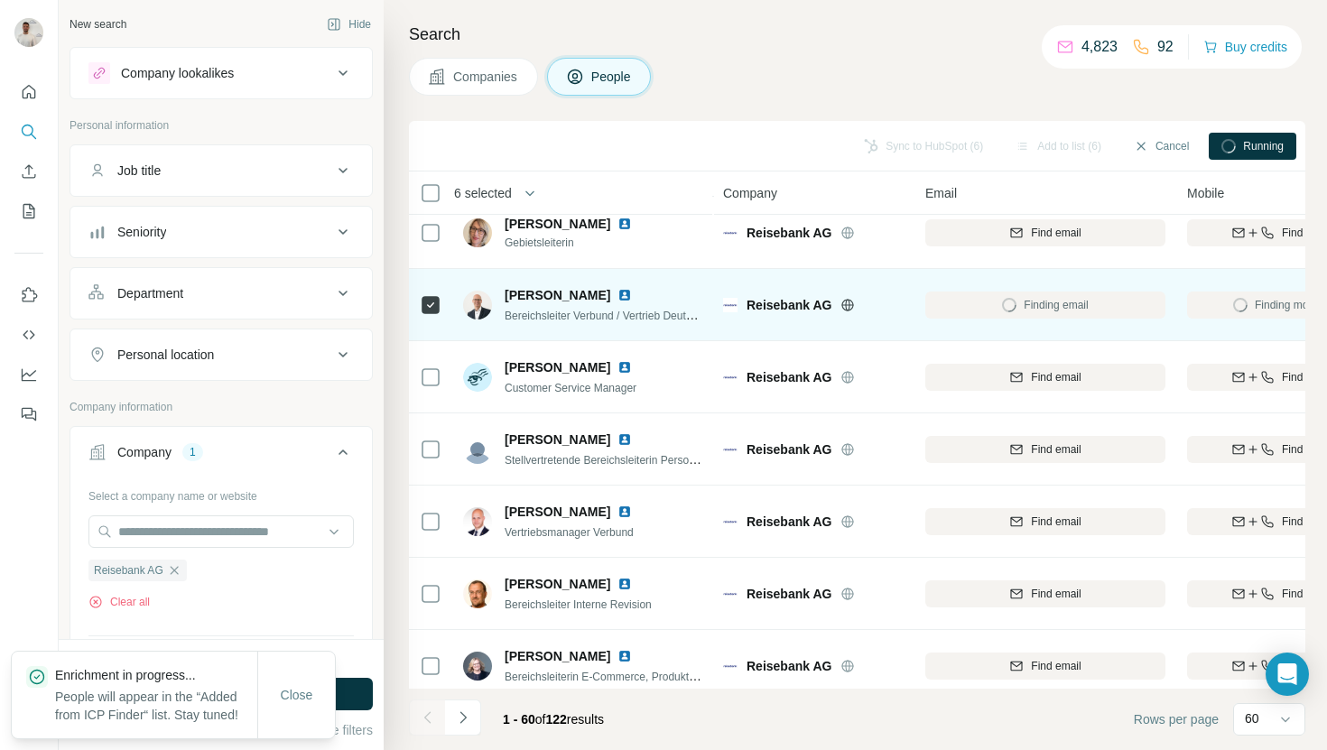
click at [626, 292] on img at bounding box center [624, 295] width 14 height 14
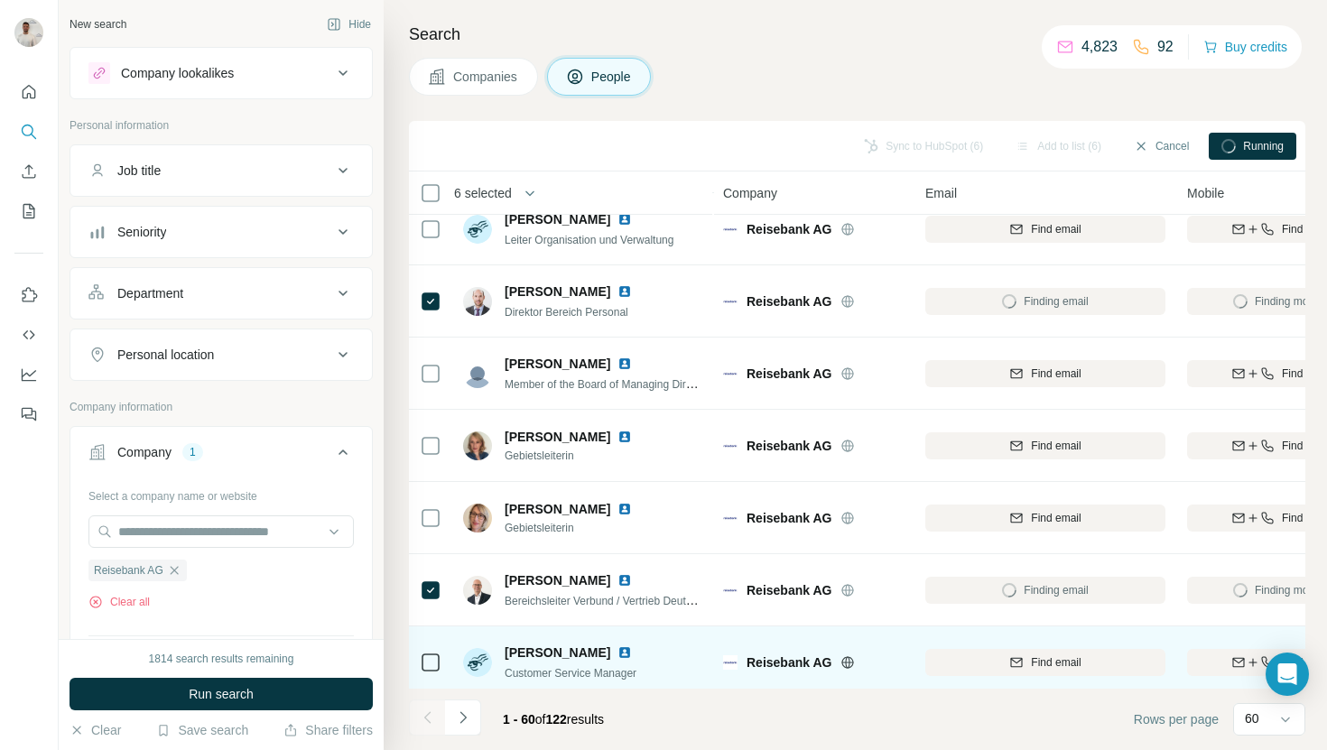
scroll to position [302, 0]
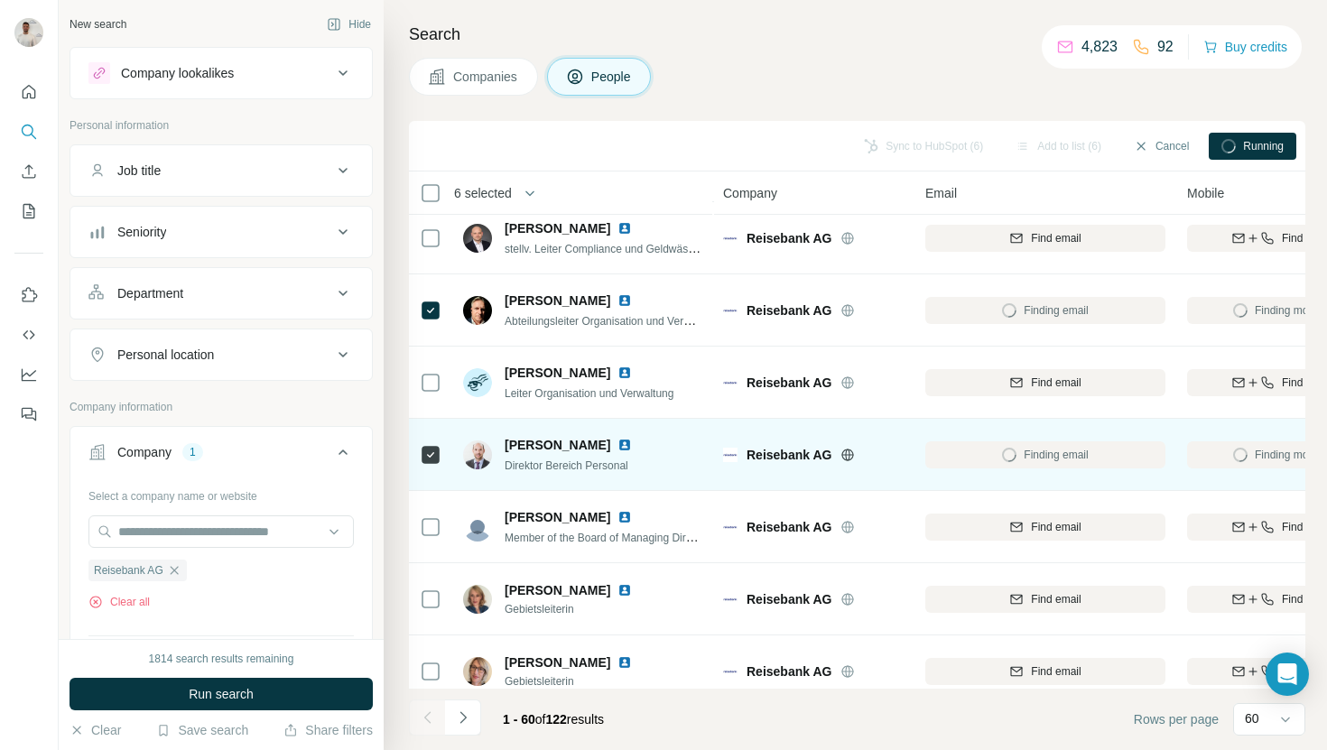
click at [617, 445] on img at bounding box center [624, 445] width 14 height 14
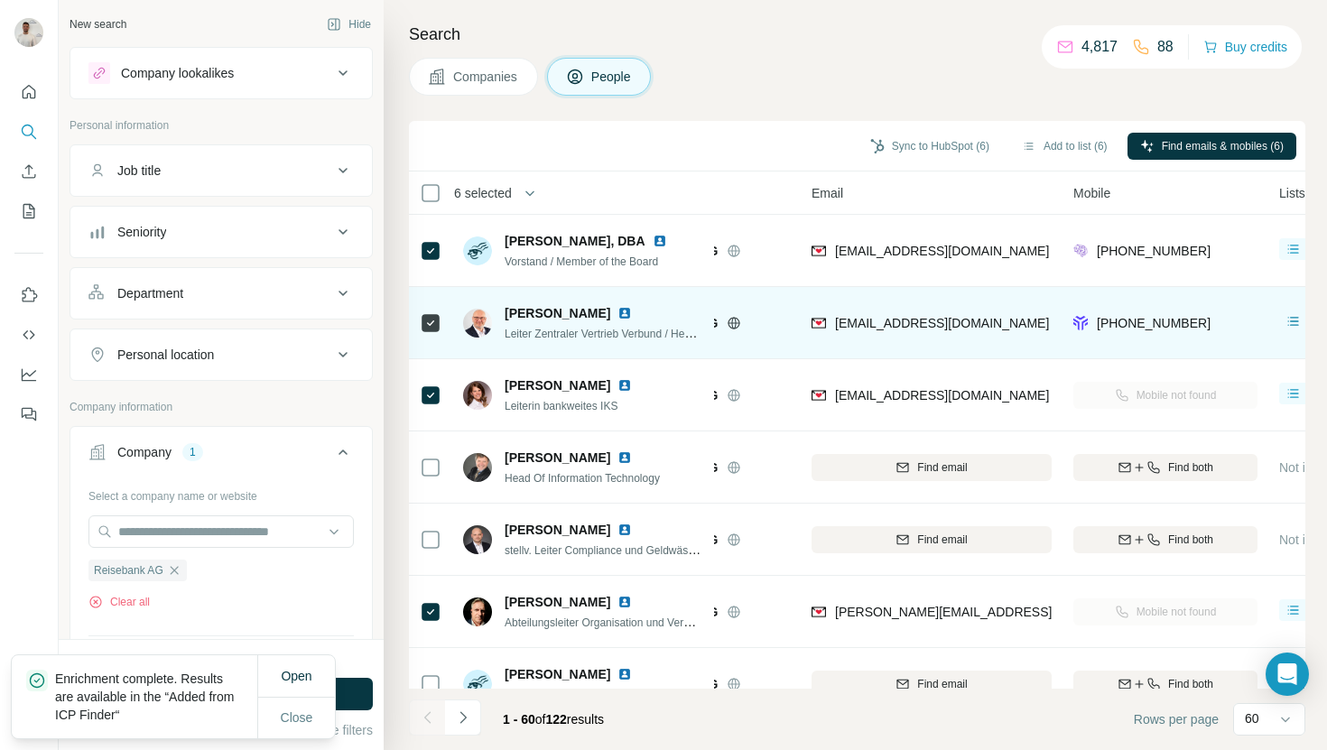
scroll to position [0, 116]
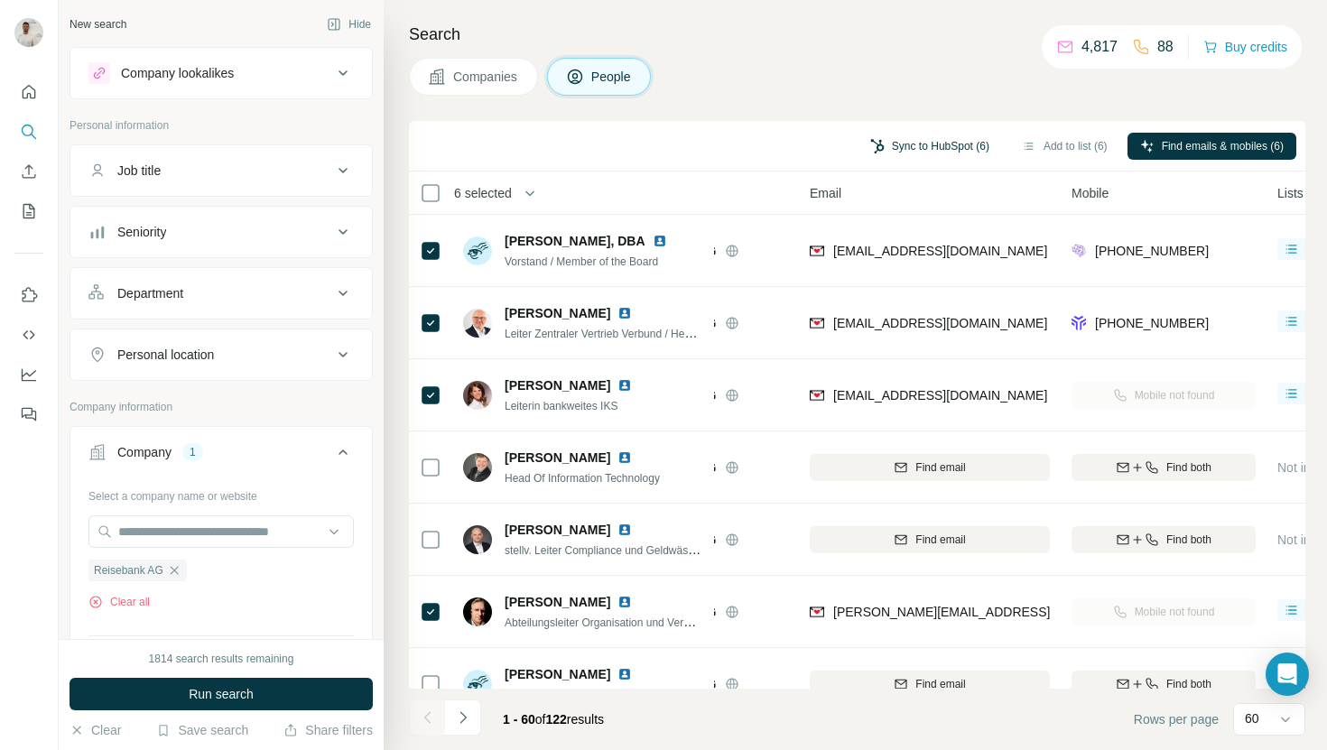
click at [909, 139] on button "Sync to HubSpot (6)" at bounding box center [930, 146] width 144 height 27
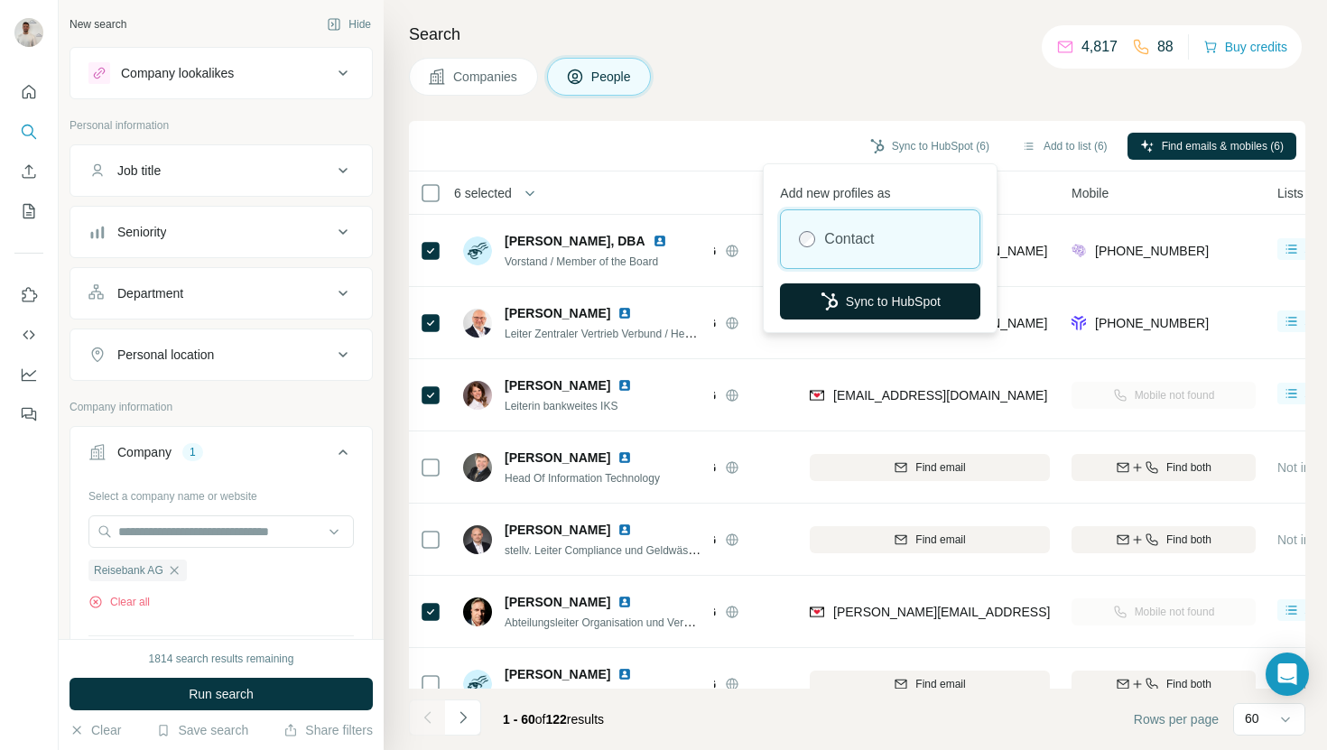
click at [894, 287] on button "Sync to HubSpot" at bounding box center [880, 301] width 200 height 36
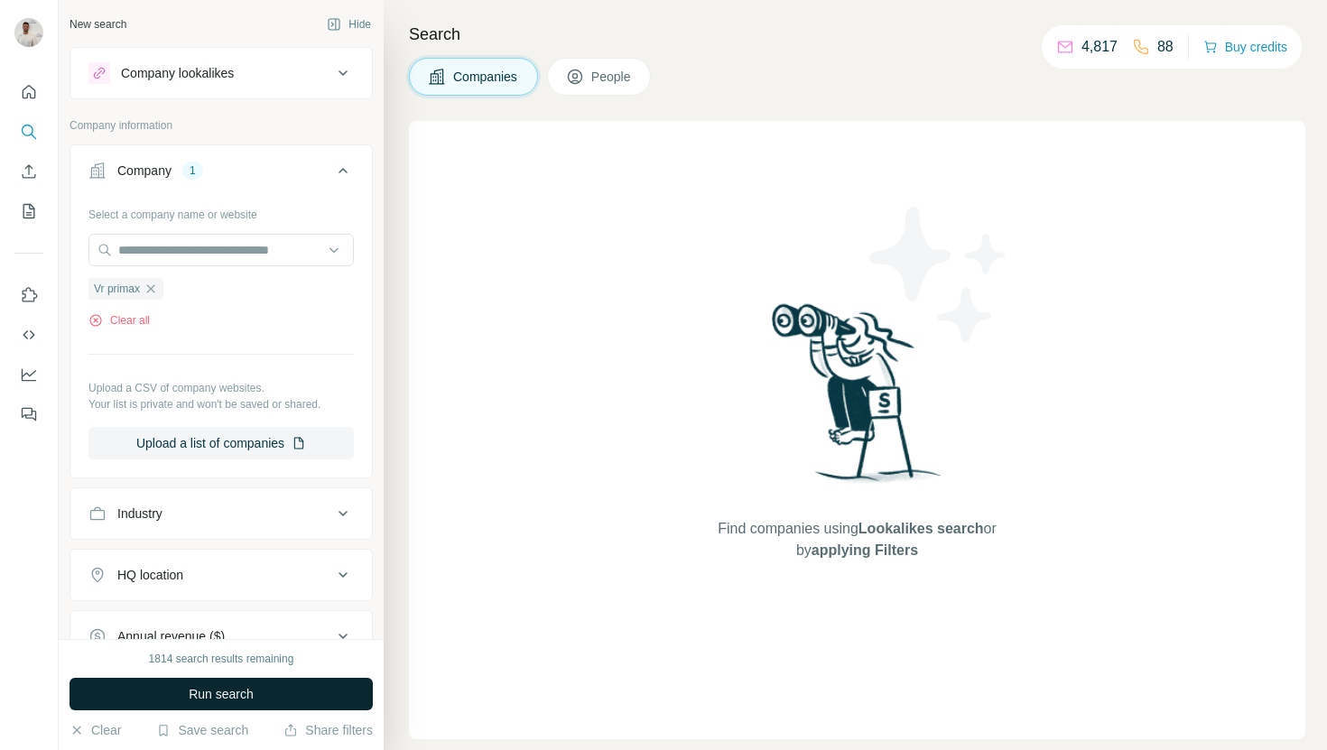
click at [300, 688] on button "Run search" at bounding box center [221, 694] width 303 height 32
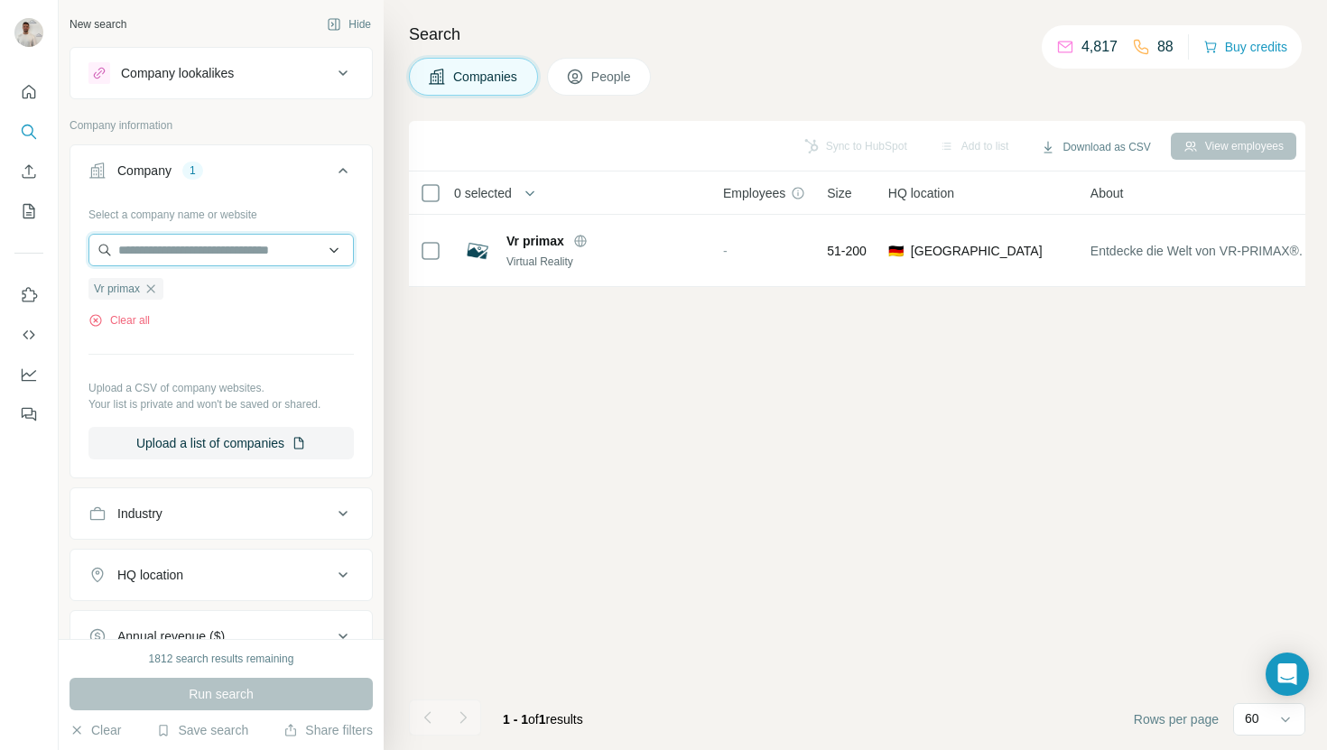
click at [212, 244] on input "text" at bounding box center [220, 250] width 265 height 32
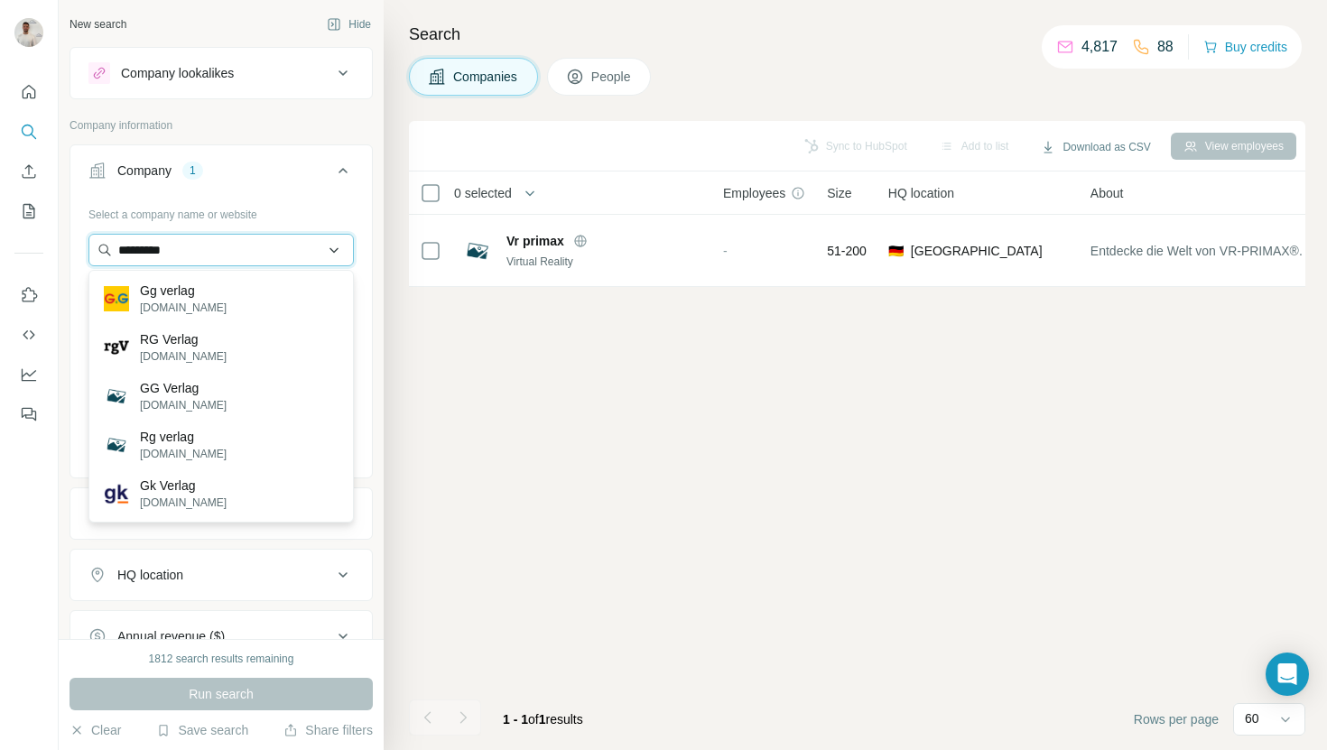
click at [126, 253] on input "*********" at bounding box center [220, 250] width 265 height 32
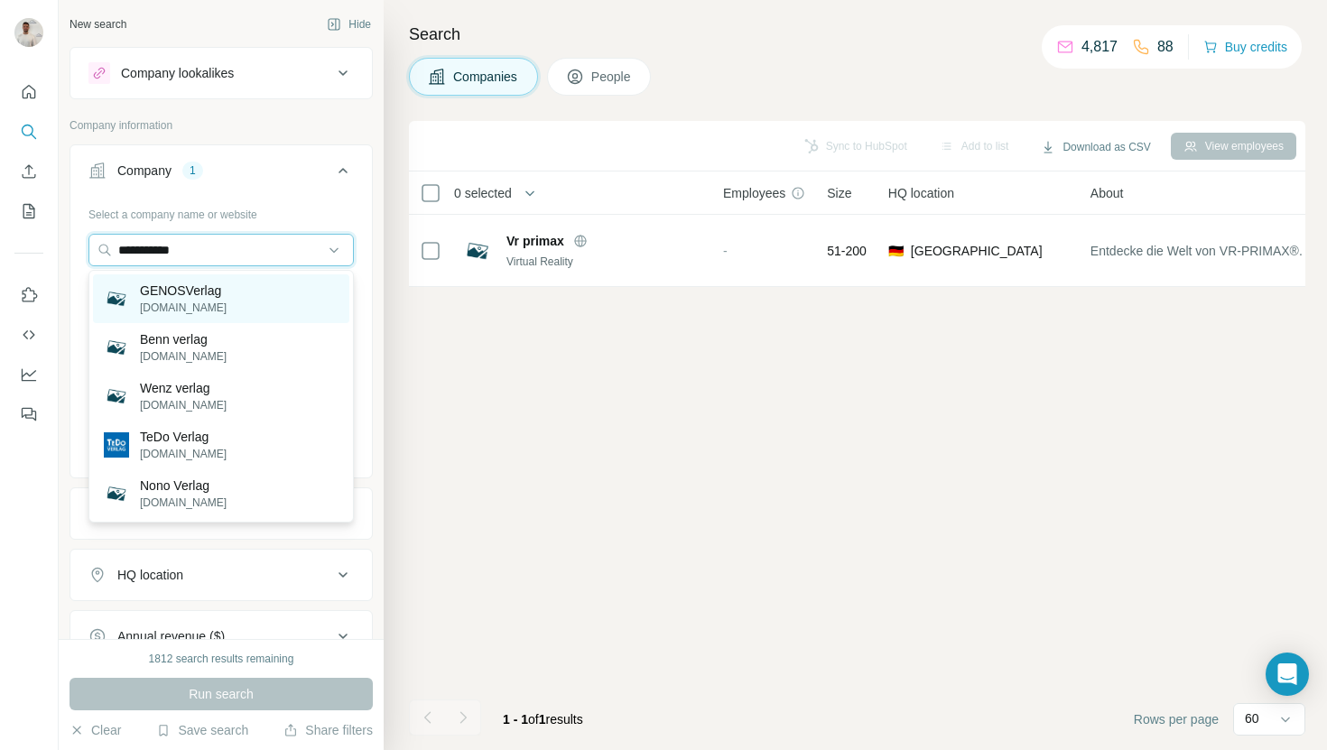
type input "**********"
click at [280, 299] on div "GENOSVerlag genosverlag.de" at bounding box center [221, 298] width 256 height 49
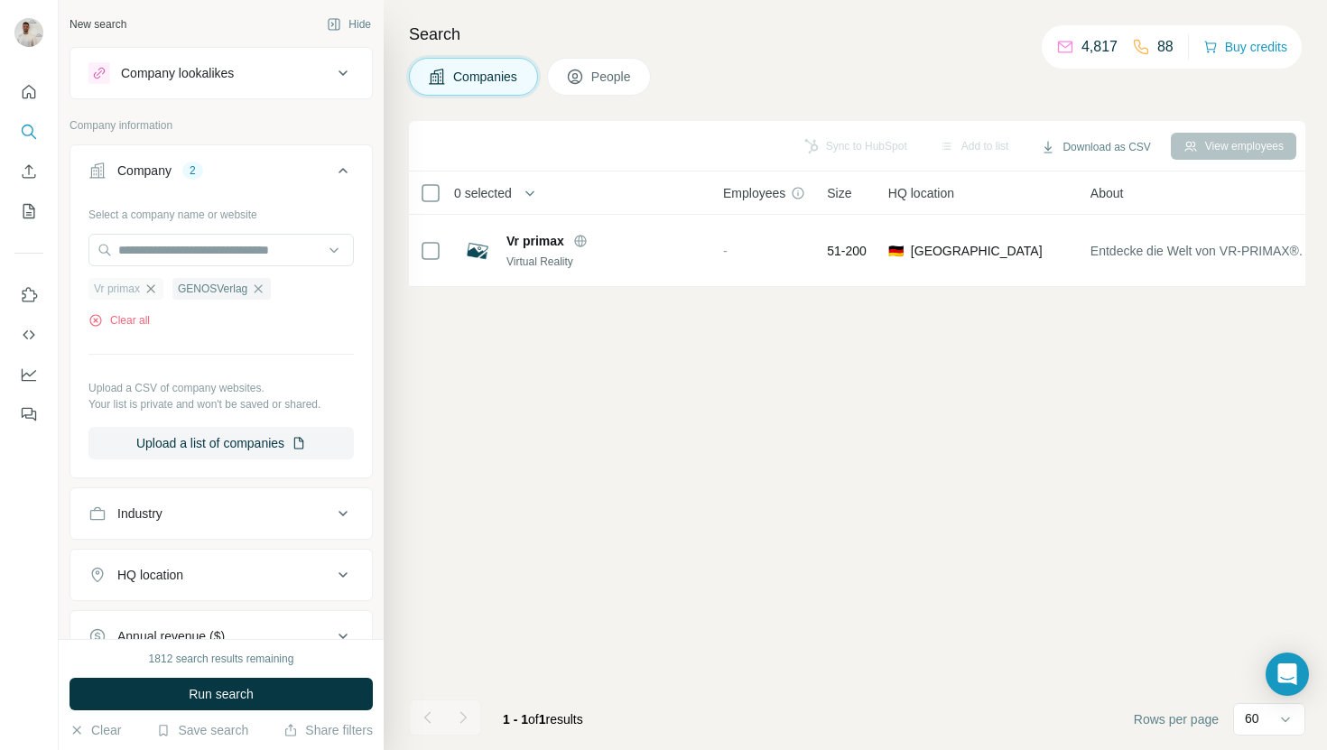
click at [155, 295] on icon "button" at bounding box center [151, 289] width 14 height 14
click at [322, 704] on button "Run search" at bounding box center [221, 694] width 303 height 32
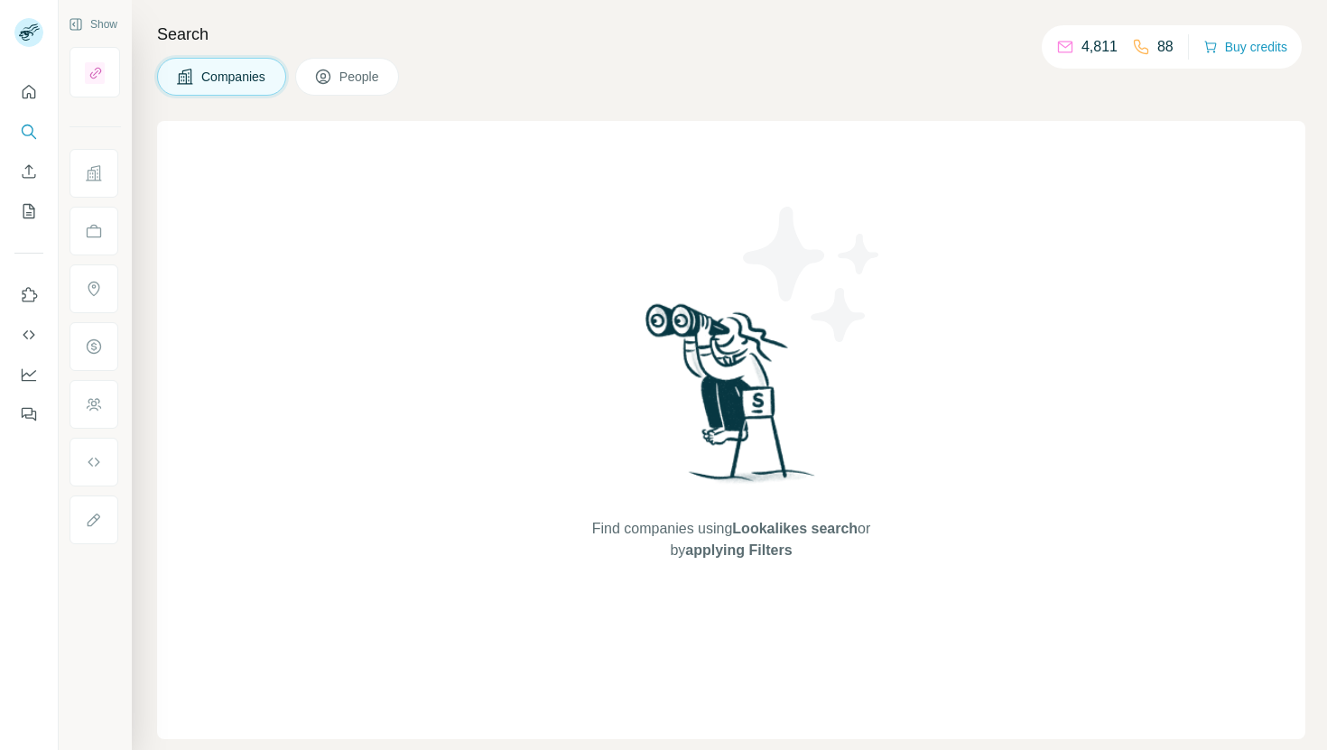
click at [73, 207] on ul at bounding box center [95, 346] width 51 height 395
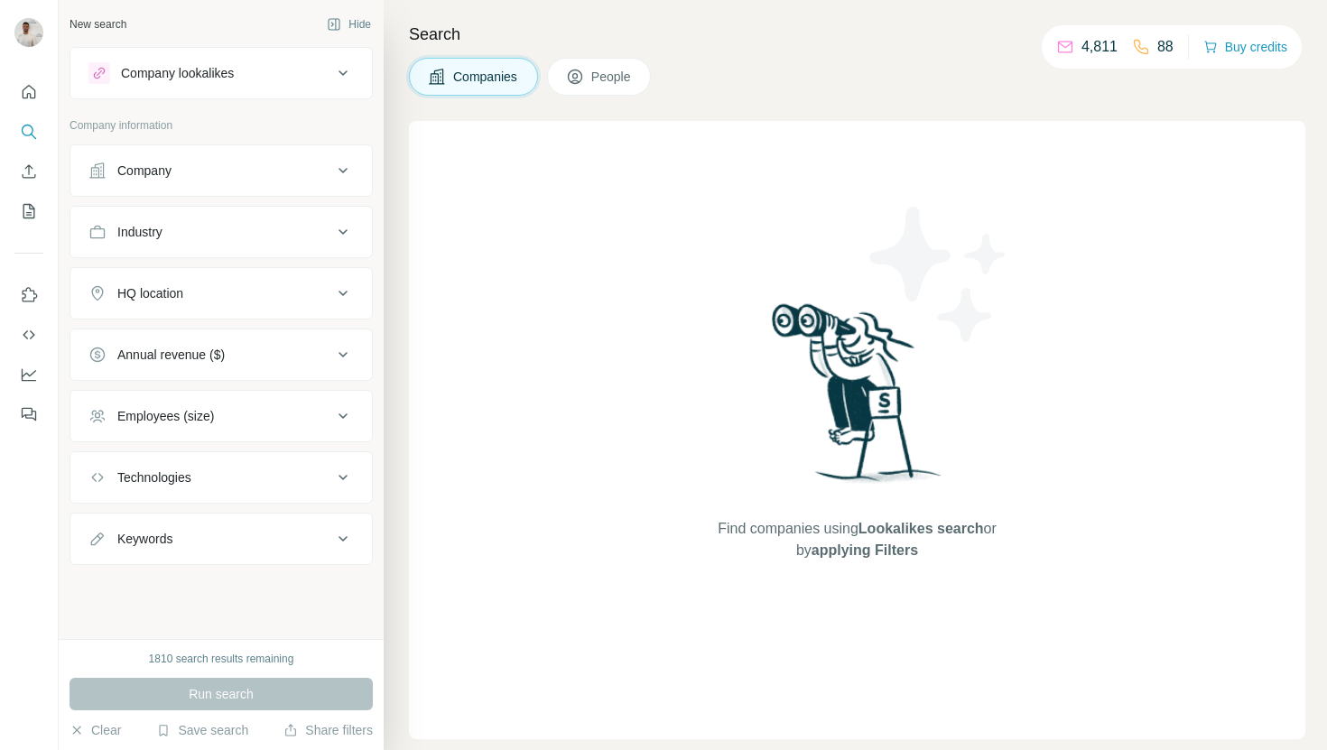
click at [150, 176] on div "Company" at bounding box center [144, 171] width 54 height 18
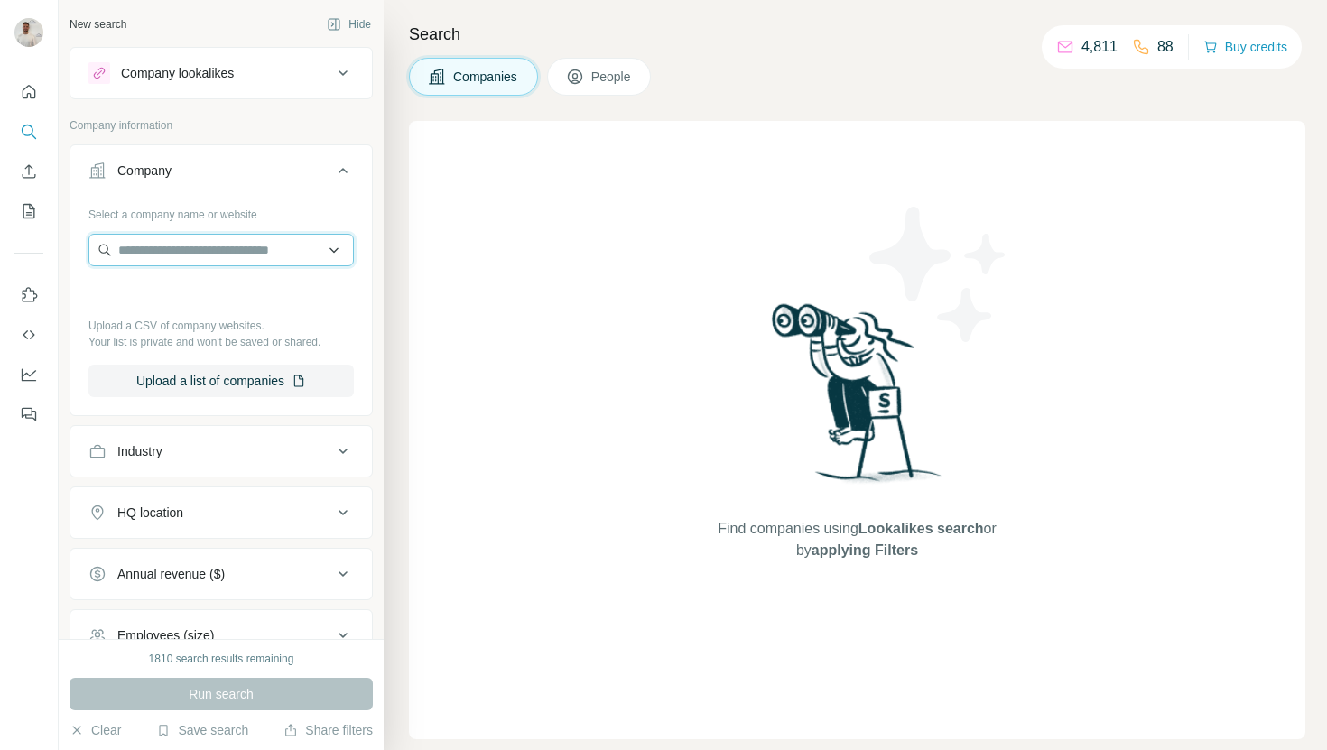
click at [150, 254] on input "text" at bounding box center [220, 250] width 265 height 32
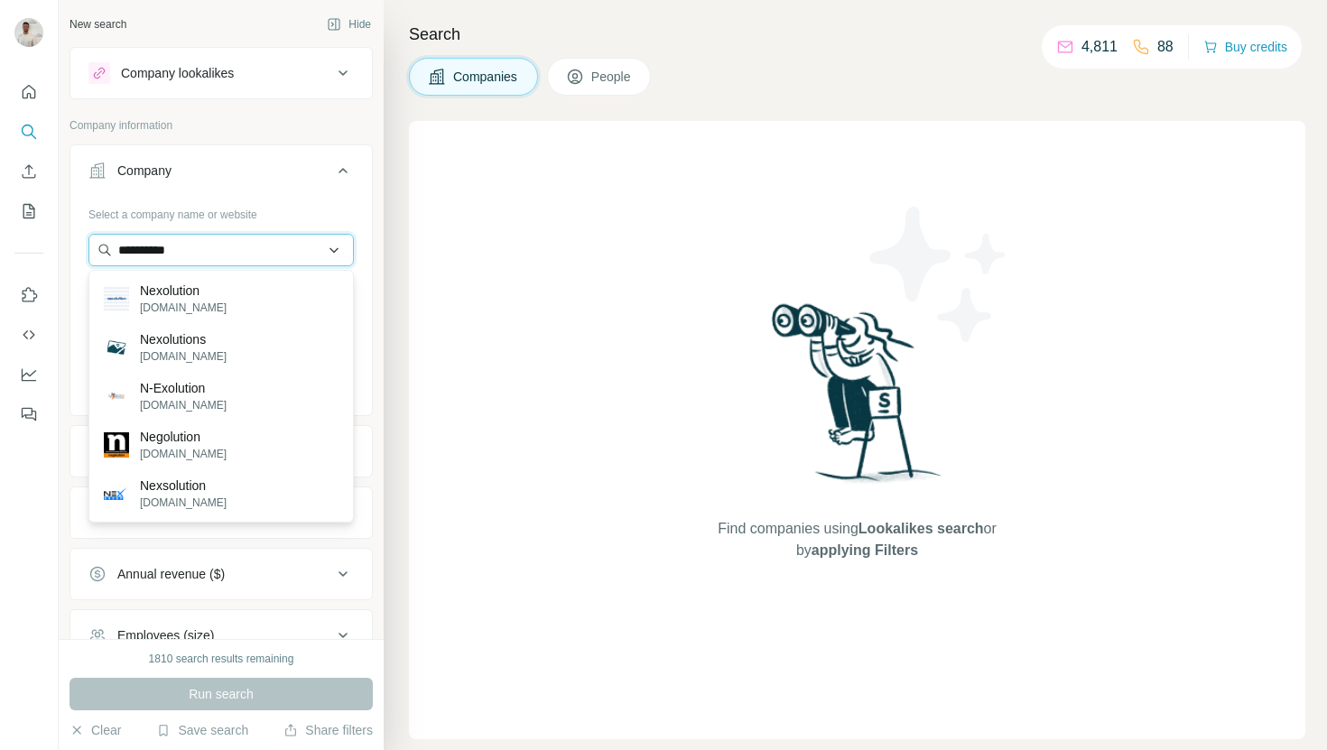
click at [118, 252] on input "**********" at bounding box center [220, 250] width 265 height 32
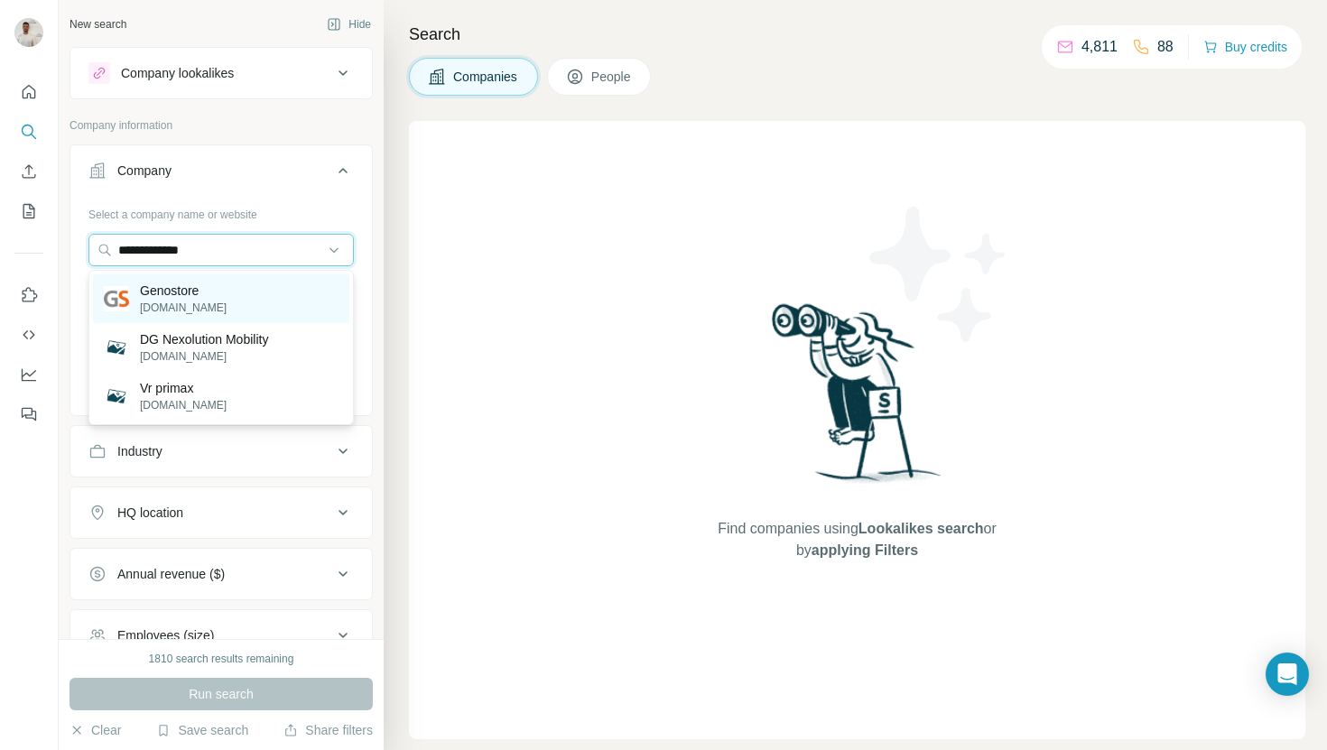
type input "**********"
click at [265, 306] on div "Genostore [DOMAIN_NAME]" at bounding box center [221, 298] width 256 height 49
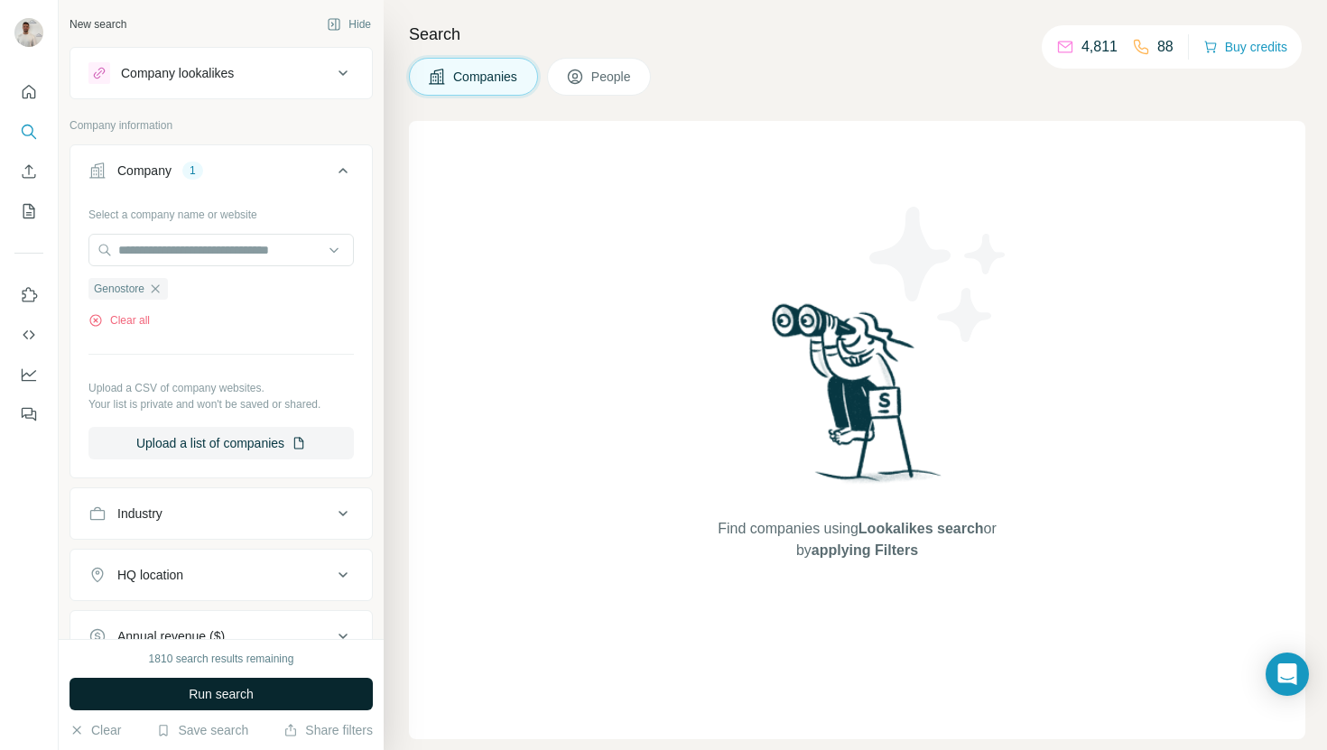
click at [288, 693] on button "Run search" at bounding box center [221, 694] width 303 height 32
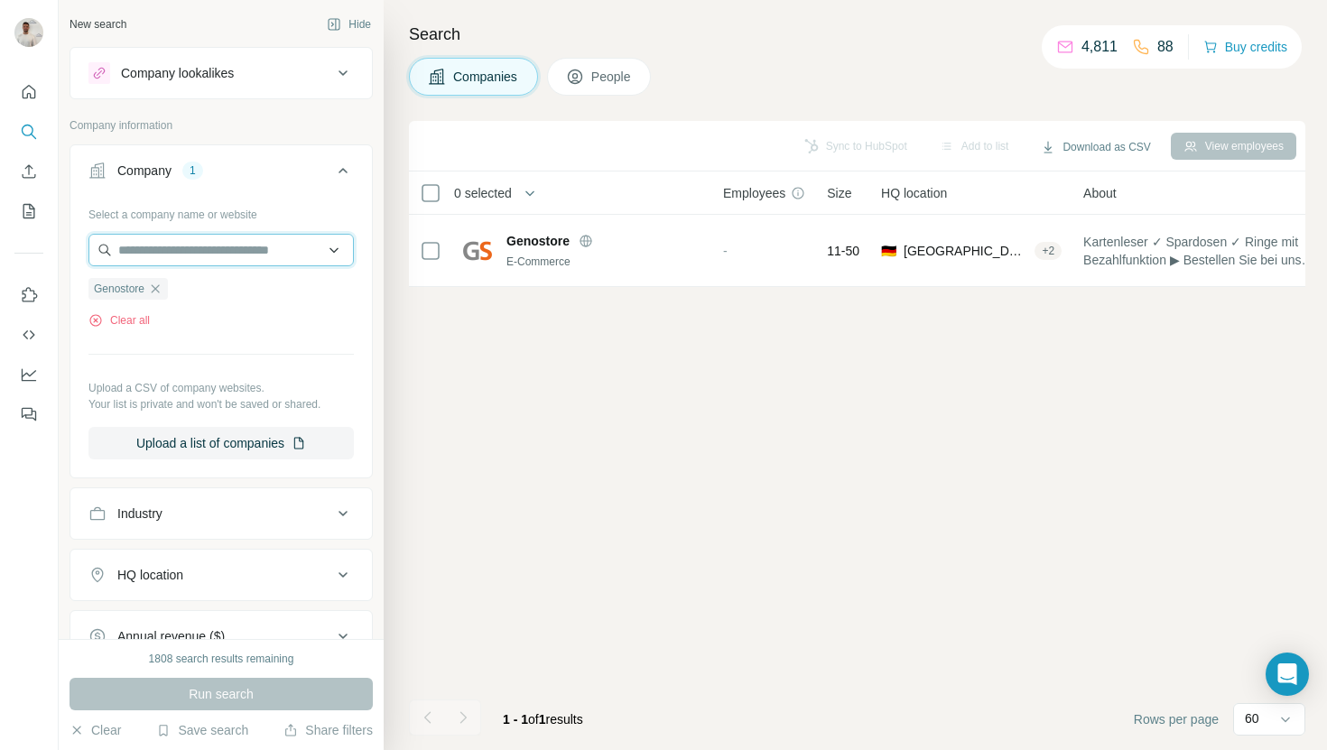
click at [237, 254] on input "text" at bounding box center [220, 250] width 265 height 32
click at [260, 254] on input "text" at bounding box center [220, 250] width 265 height 32
paste input "**********"
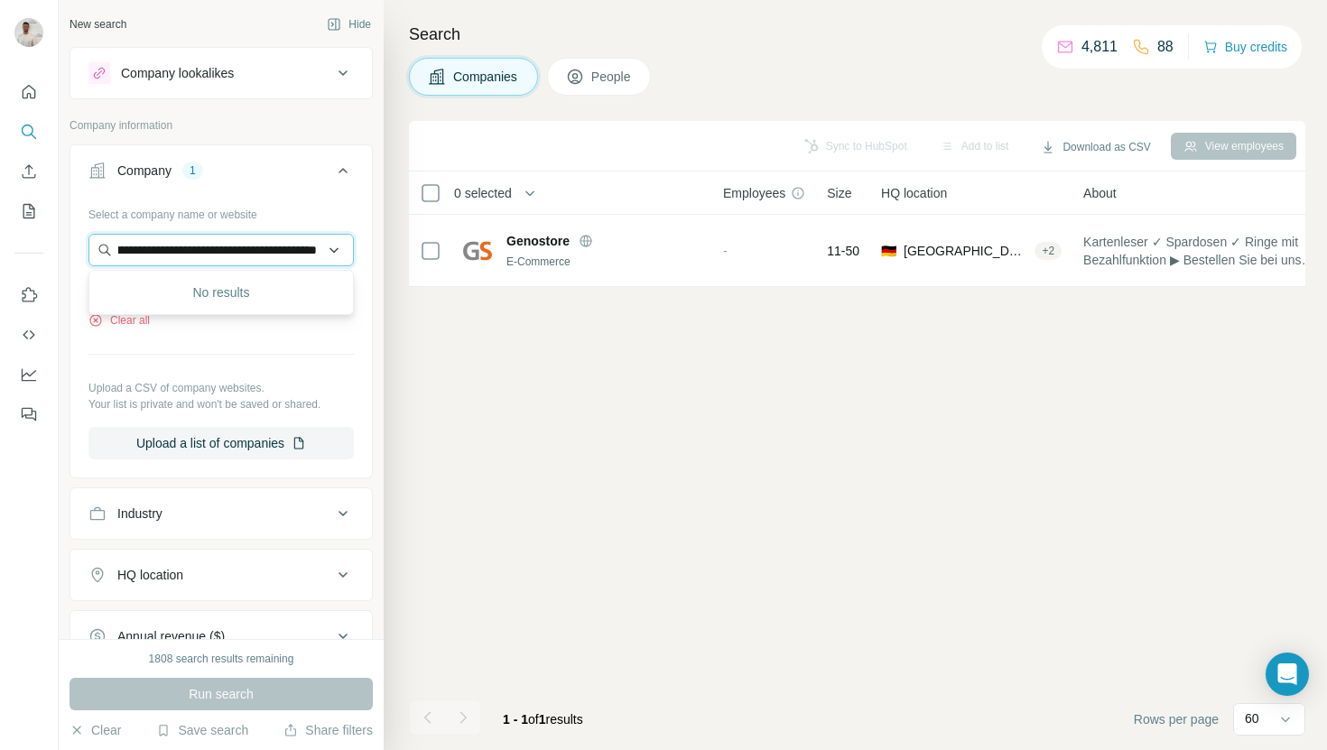
click at [267, 255] on input "**********" at bounding box center [220, 250] width 265 height 32
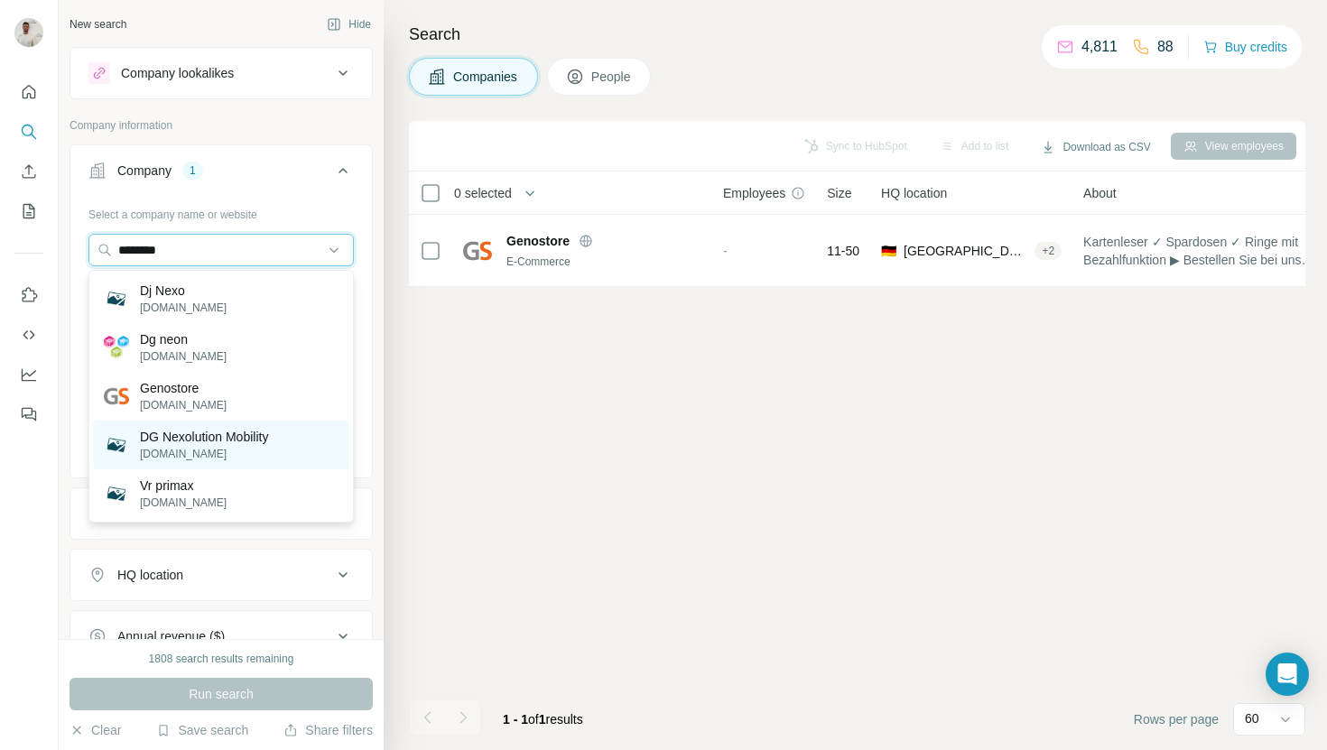
type input "********"
click at [227, 452] on p "dgx-mobility.de" at bounding box center [204, 454] width 128 height 16
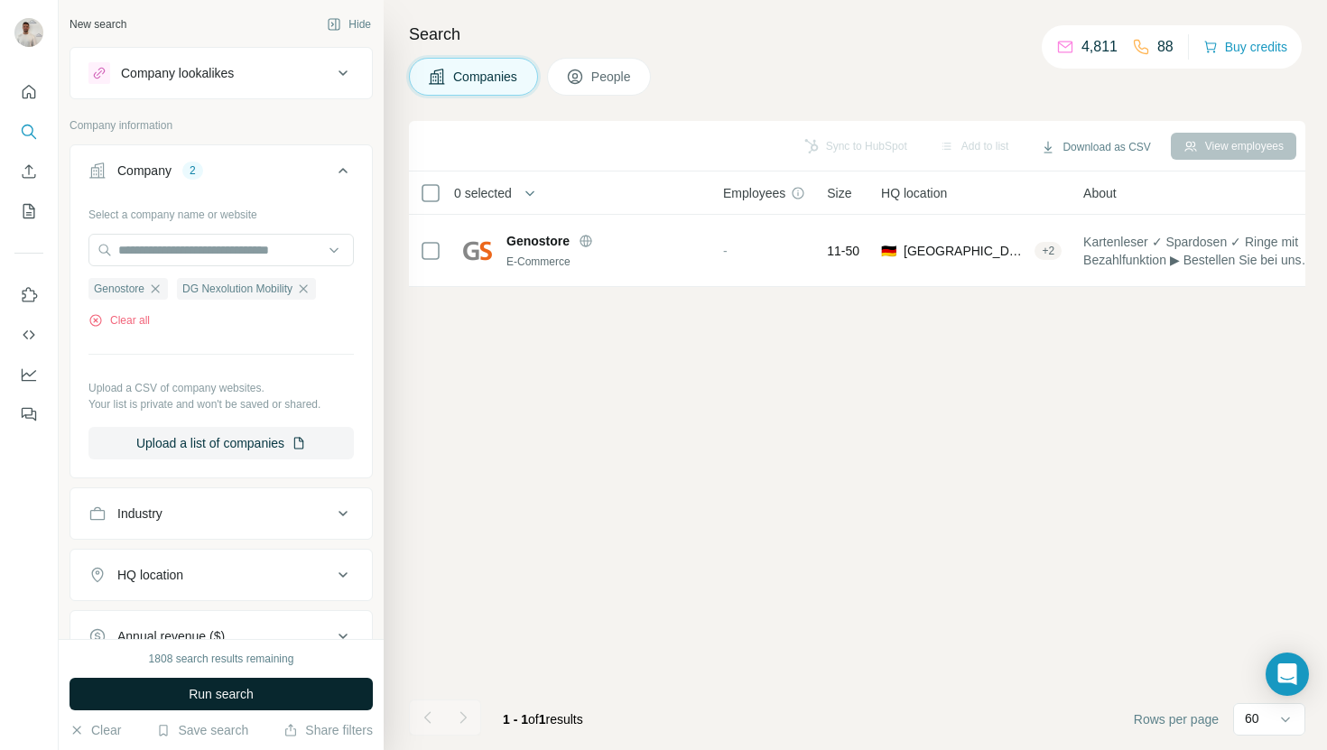
click at [347, 684] on button "Run search" at bounding box center [221, 694] width 303 height 32
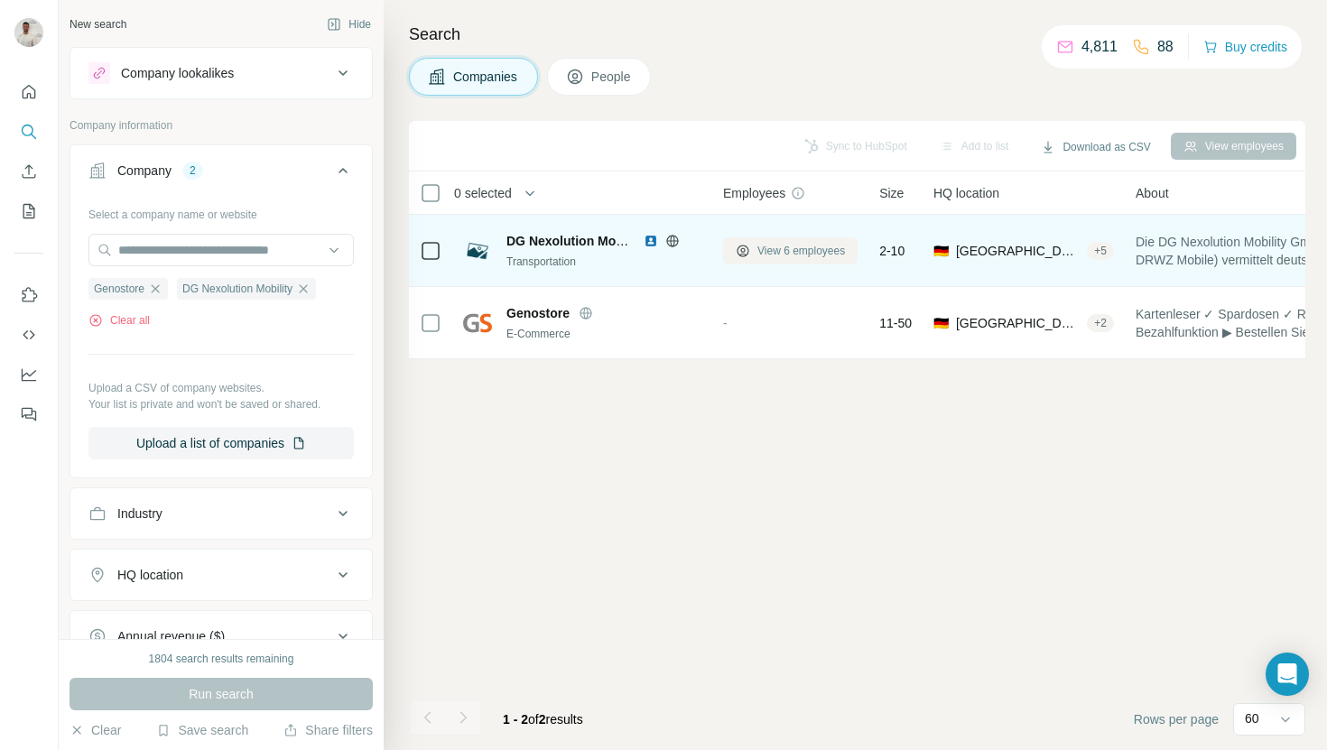
click at [813, 251] on span "View 6 employees" at bounding box center [801, 251] width 88 height 16
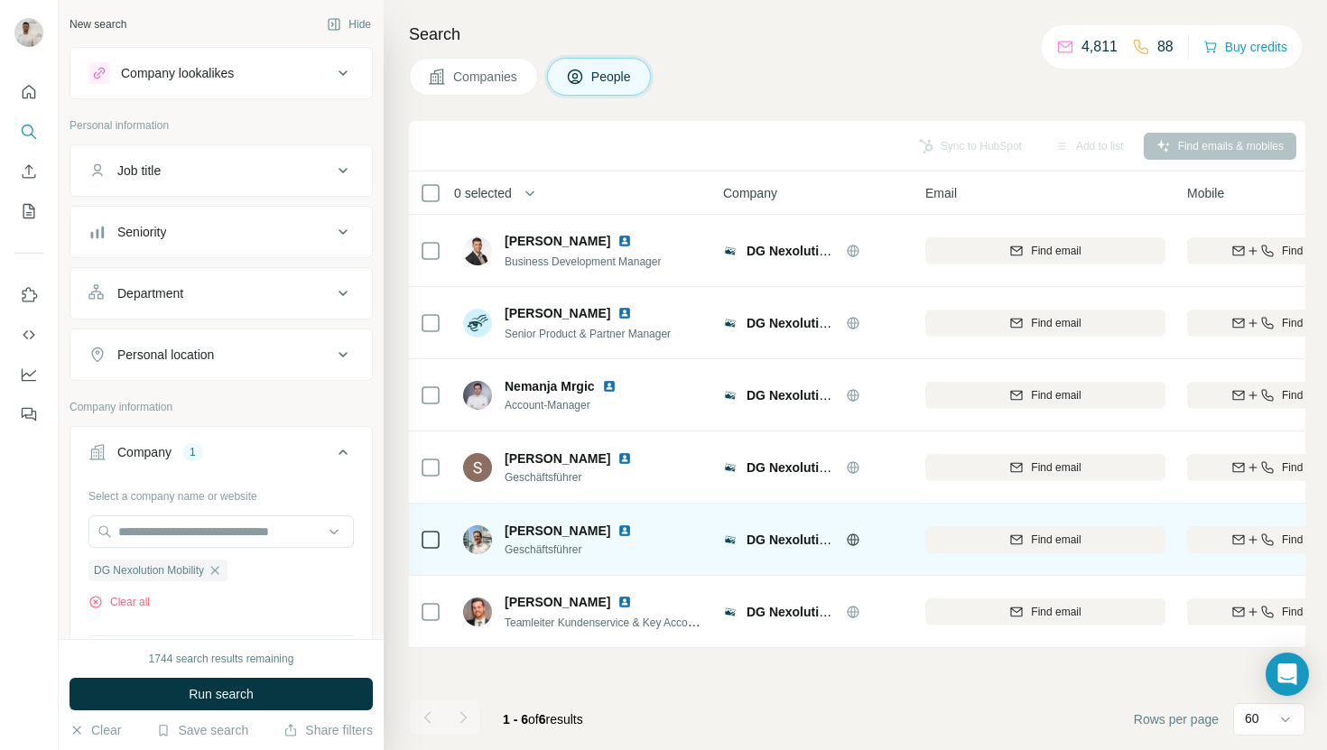
click at [617, 533] on img at bounding box center [624, 531] width 14 height 14
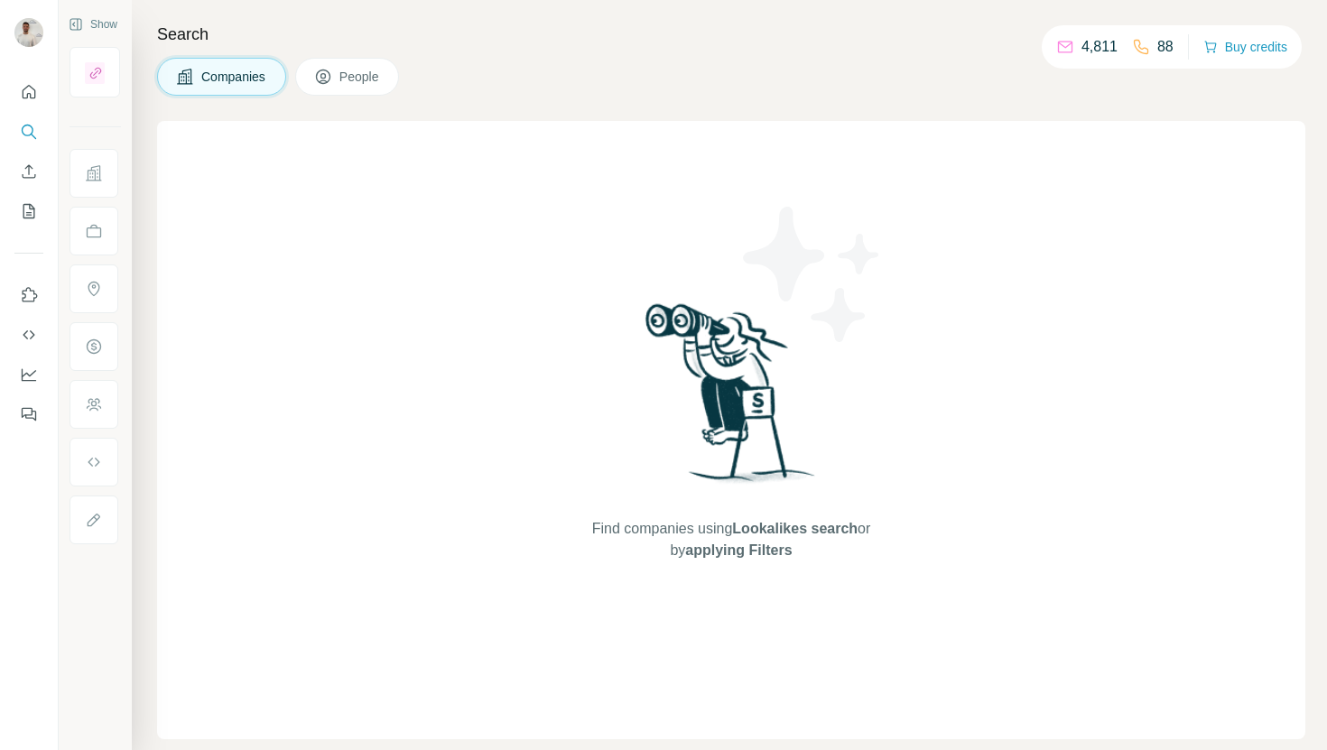
click at [155, 189] on div "Search Companies People Find companies using Lookalikes search or by applying F…" at bounding box center [729, 375] width 1195 height 750
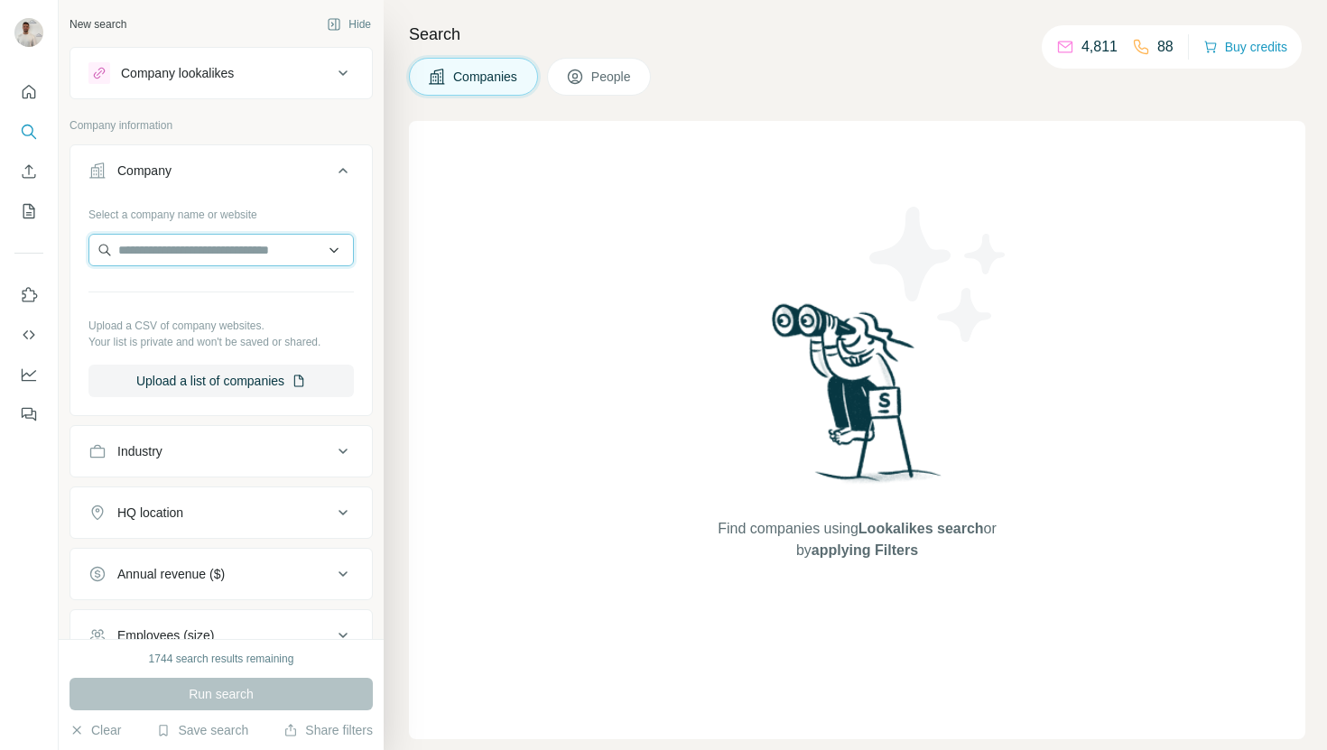
click at [242, 241] on input "text" at bounding box center [220, 250] width 265 height 32
paste input "**********"
type input "**********"
click at [222, 289] on div "Pit cup [DOMAIN_NAME]" at bounding box center [221, 298] width 256 height 49
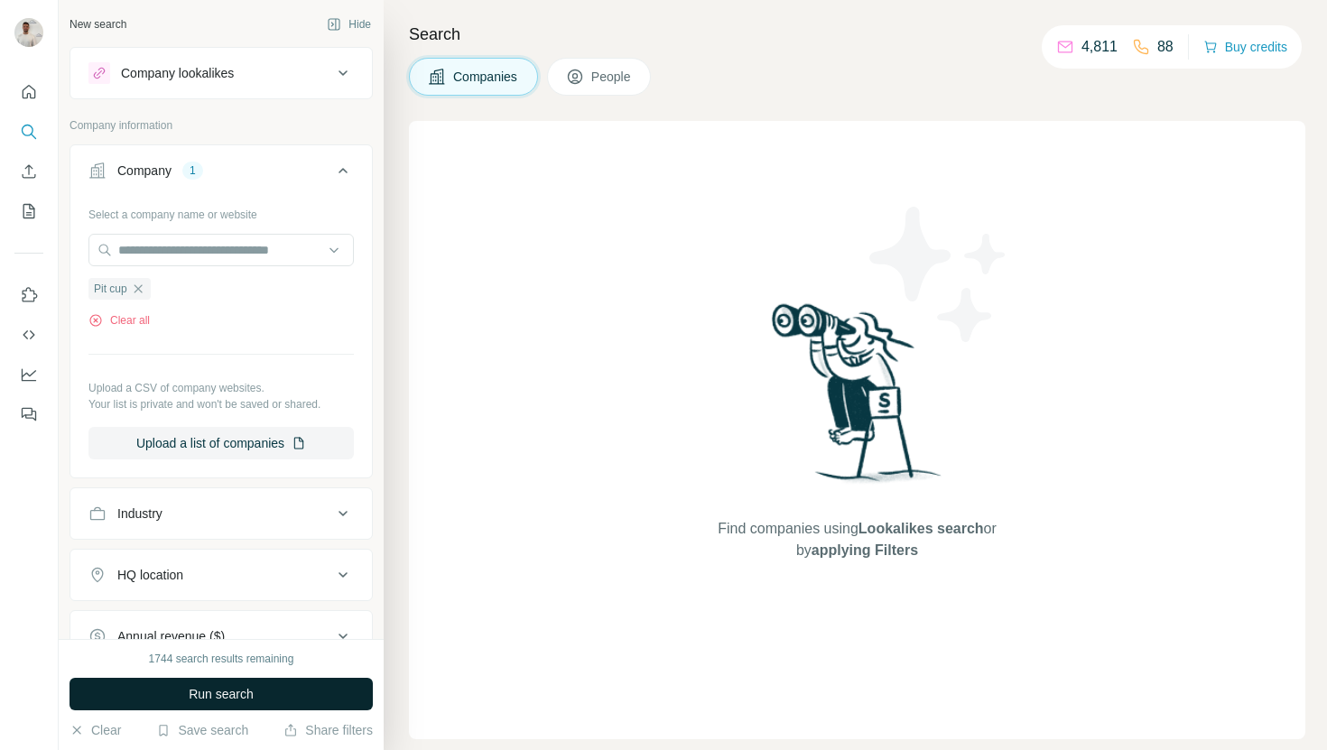
click at [275, 690] on button "Run search" at bounding box center [221, 694] width 303 height 32
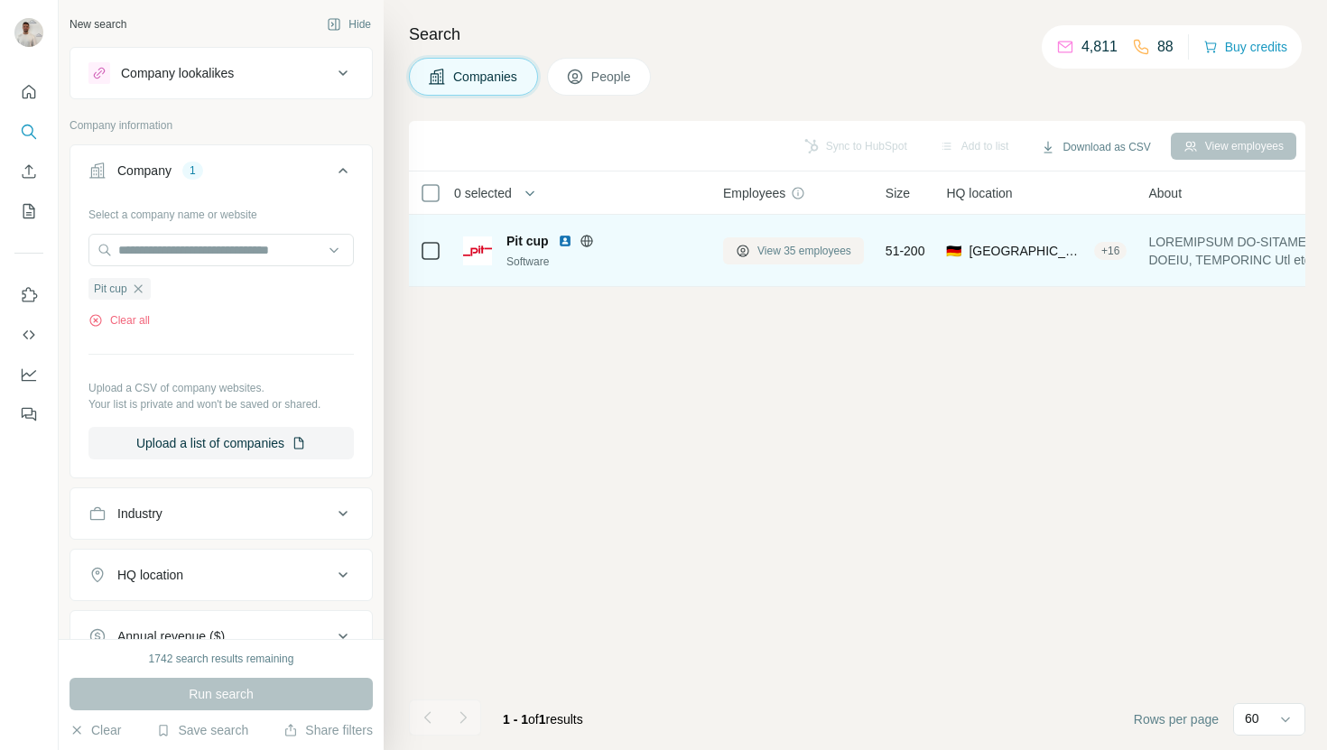
click at [824, 259] on button "View 35 employees" at bounding box center [793, 250] width 141 height 27
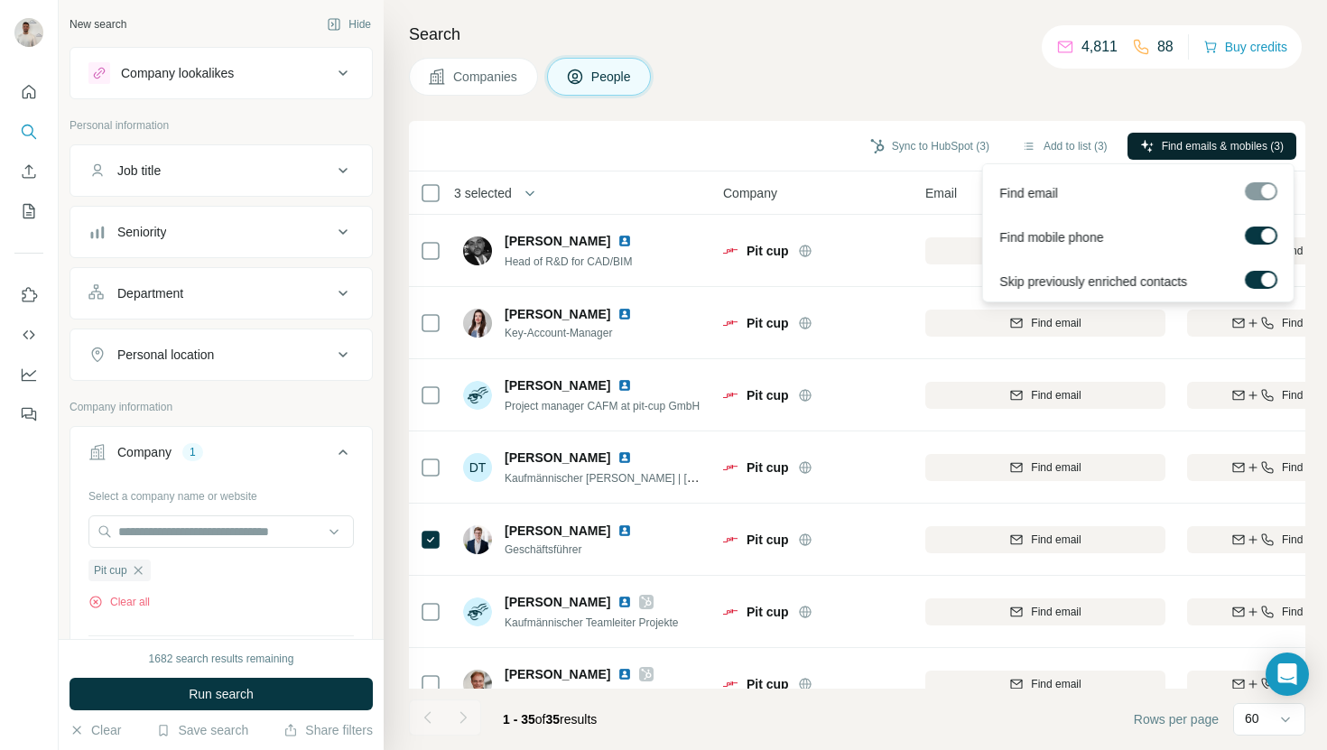
click at [1148, 151] on button "Find emails & mobiles (3)" at bounding box center [1212, 146] width 169 height 27
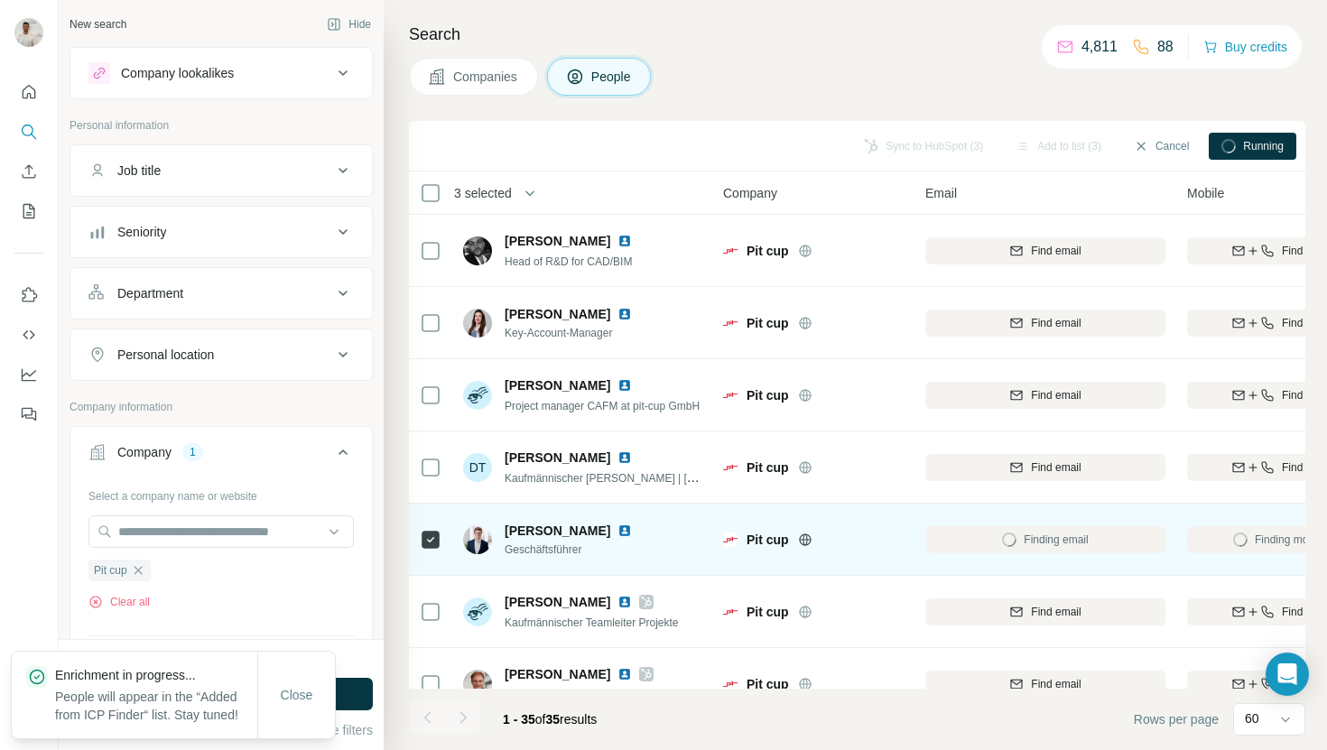
click at [632, 524] on img at bounding box center [624, 531] width 14 height 14
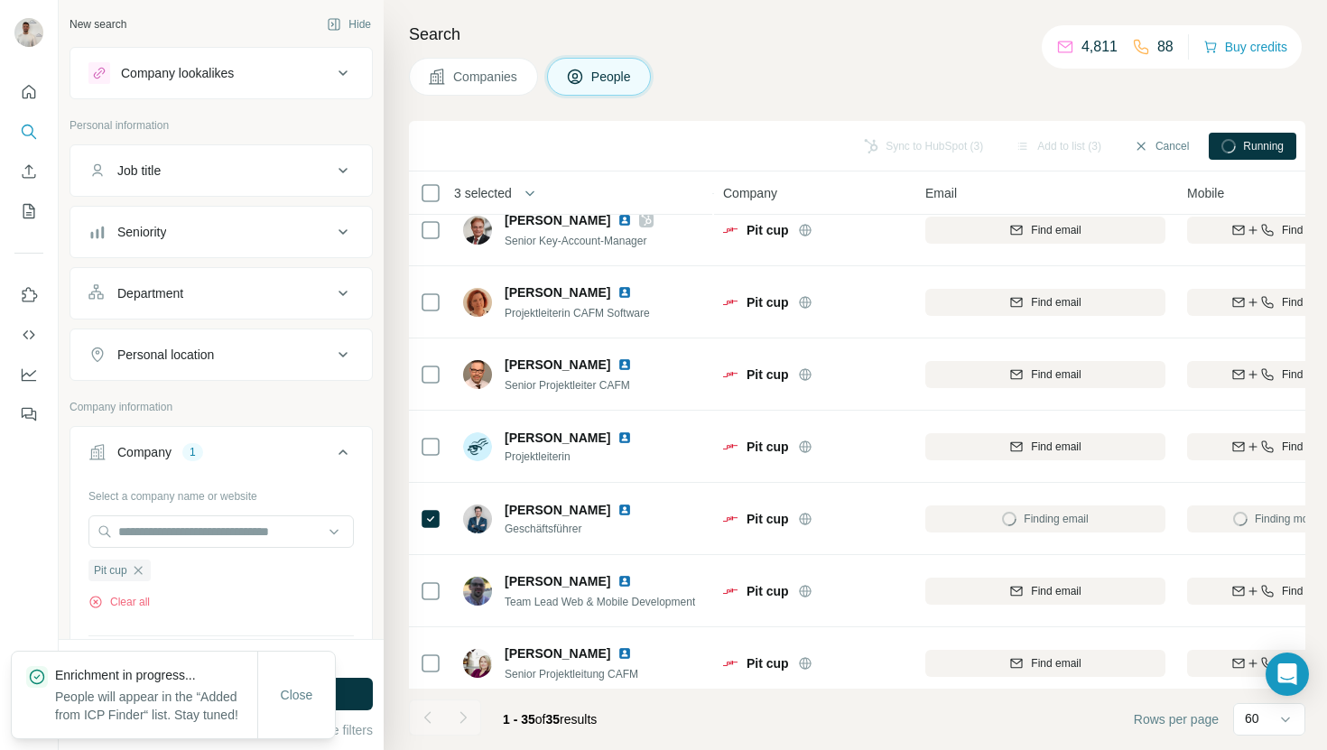
scroll to position [467, 0]
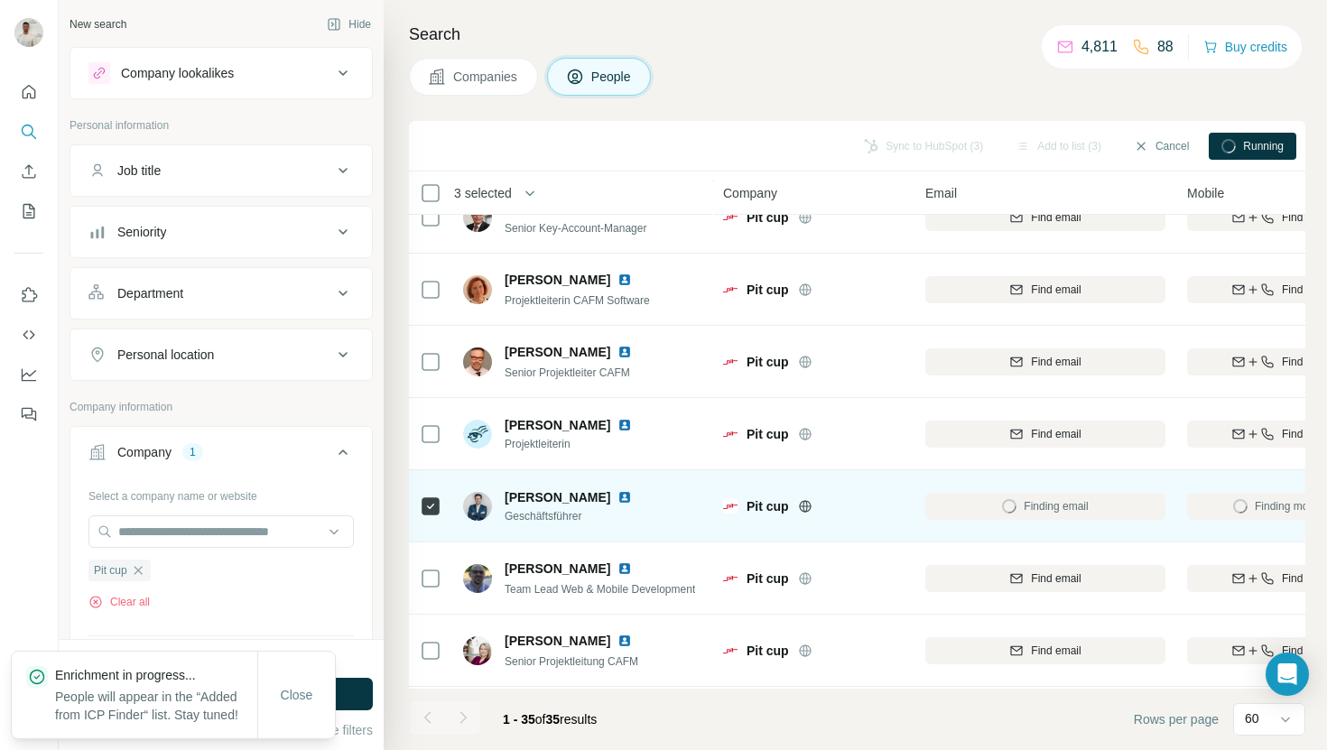
click at [622, 494] on img at bounding box center [624, 497] width 14 height 14
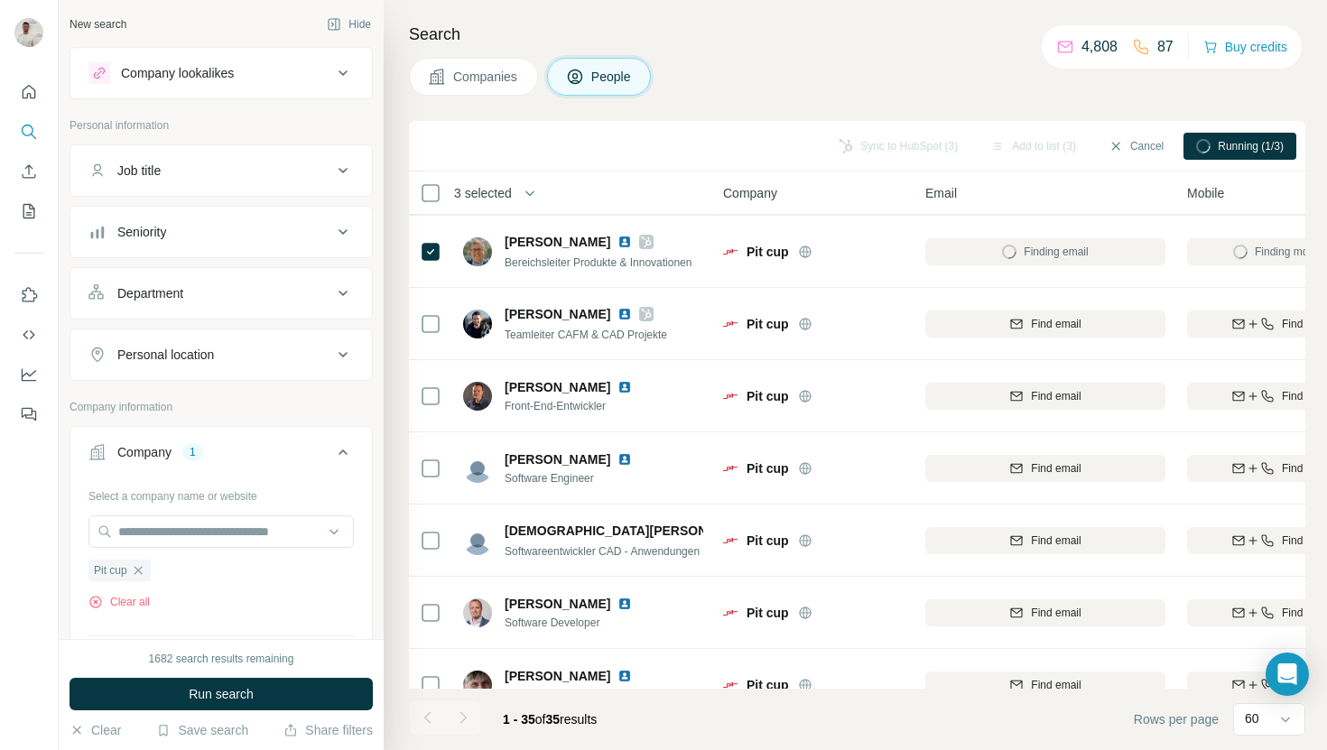
scroll to position [958, 0]
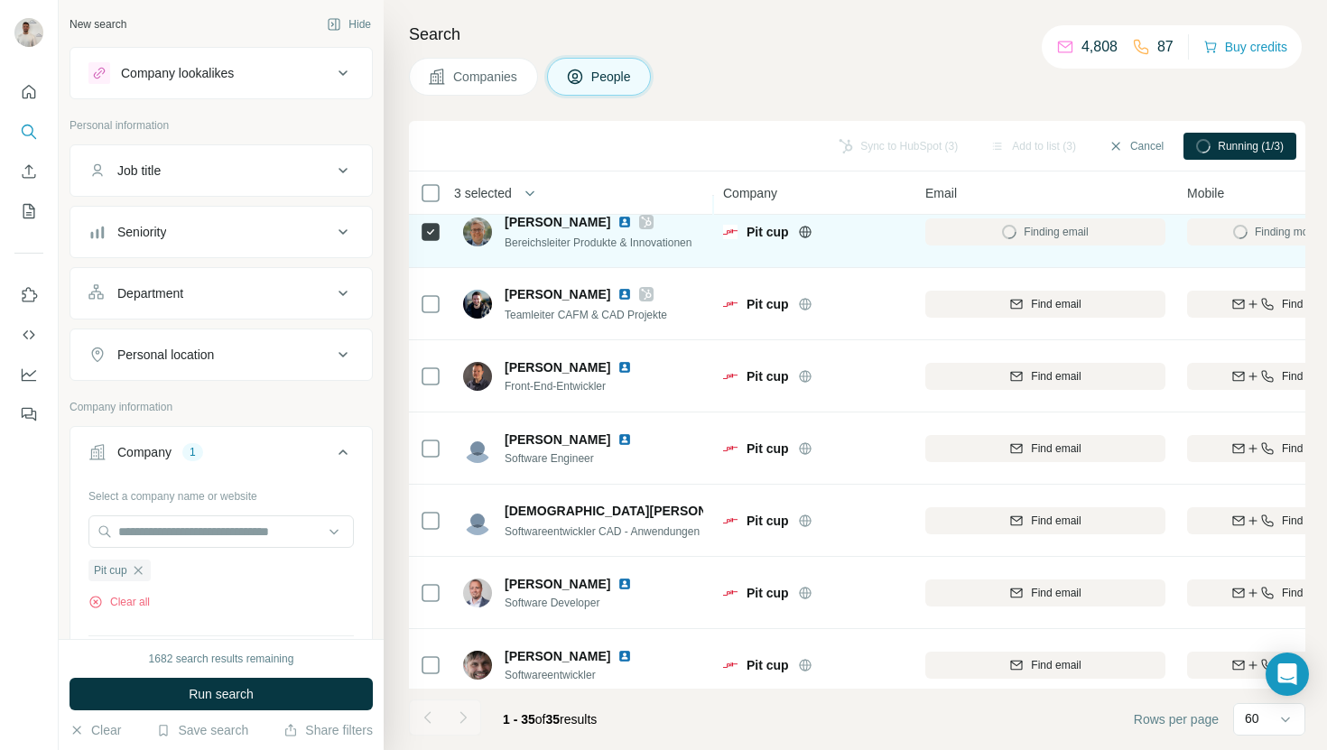
click at [617, 221] on img at bounding box center [624, 222] width 14 height 14
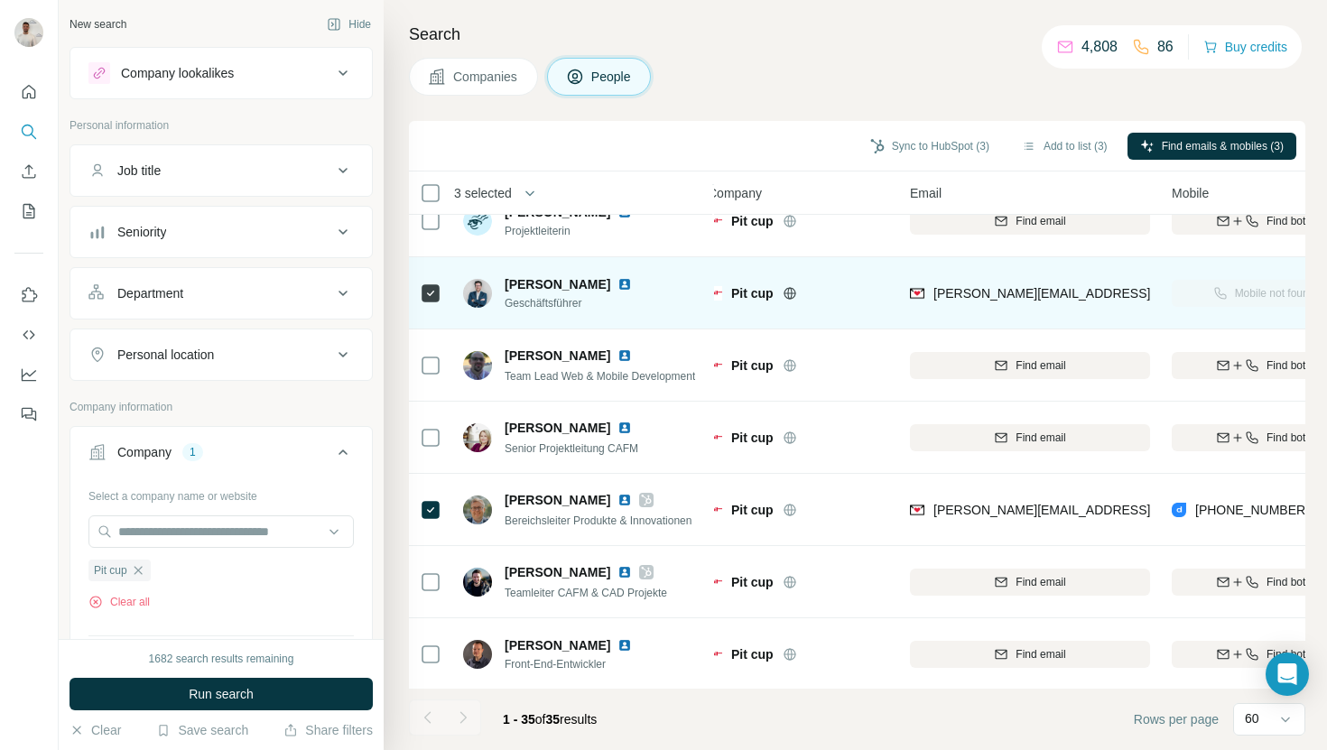
scroll to position [682, 15]
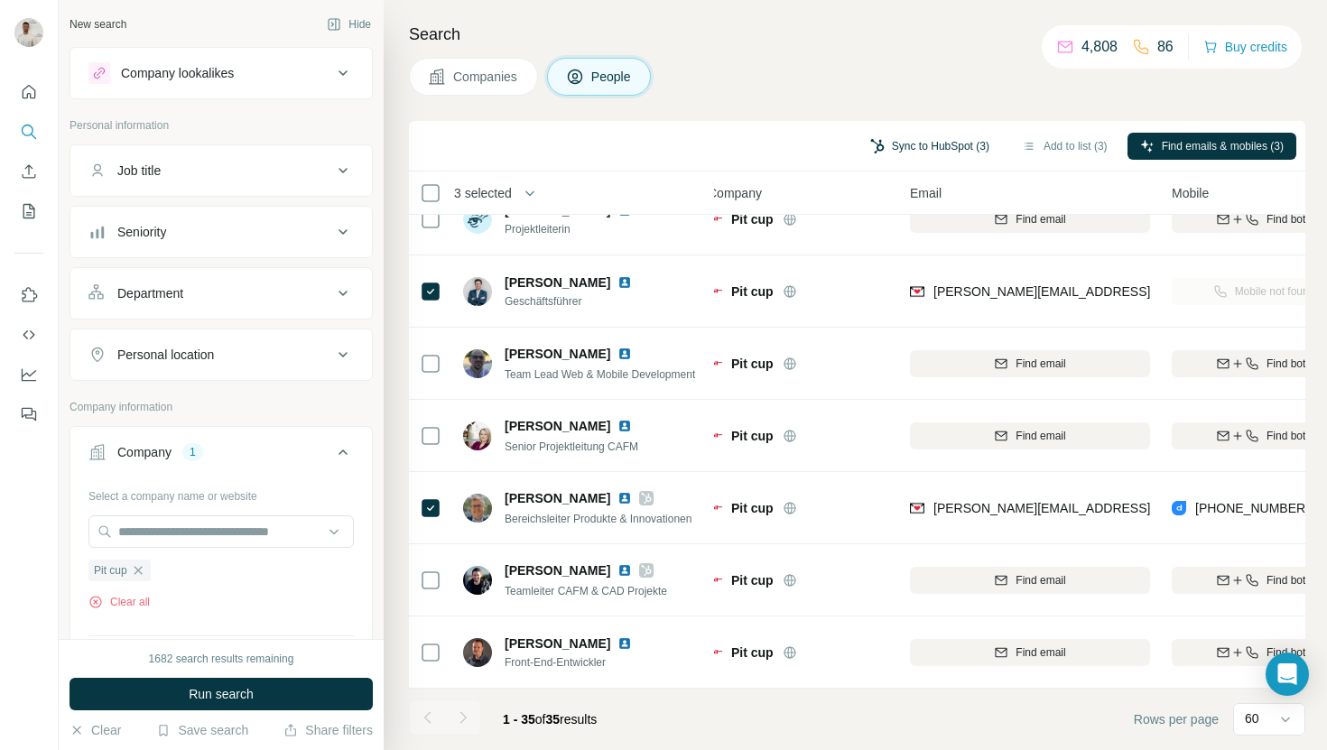
click at [919, 153] on button "Sync to HubSpot (3)" at bounding box center [930, 146] width 144 height 27
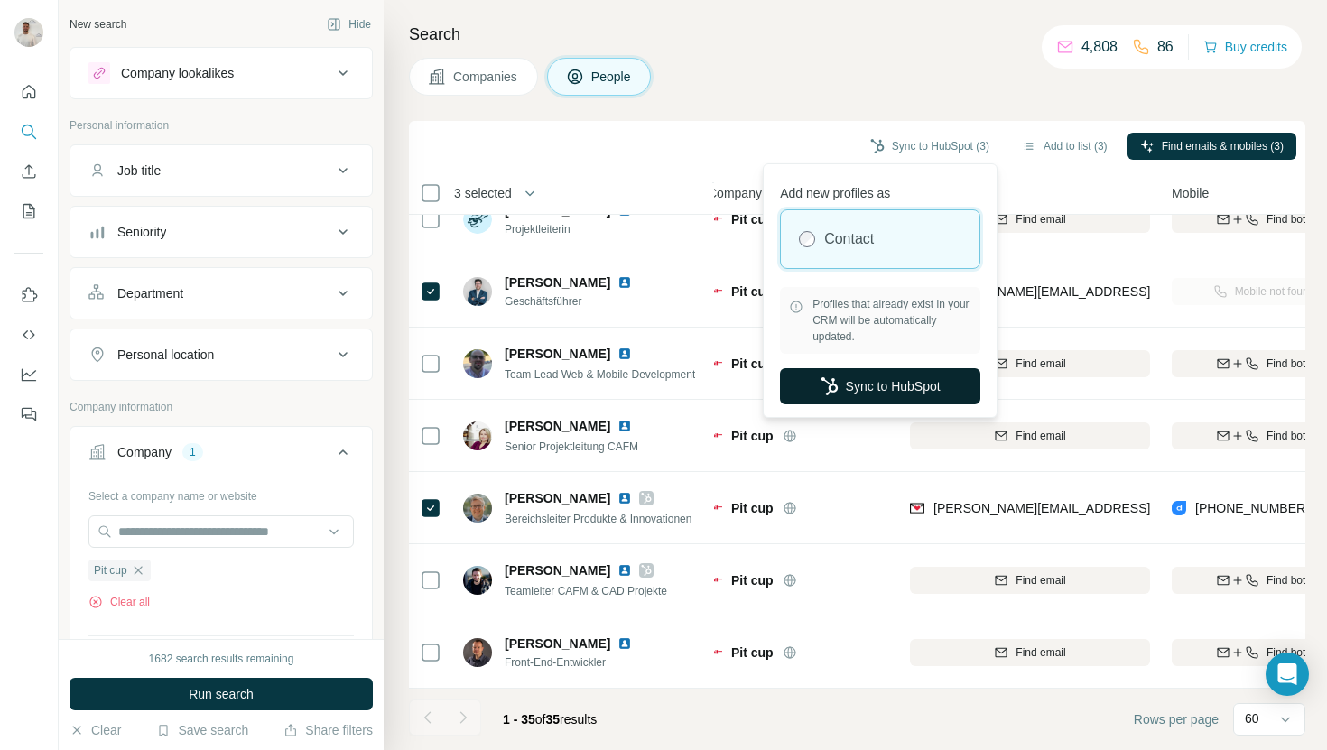
click at [864, 394] on button "Sync to HubSpot" at bounding box center [880, 386] width 200 height 36
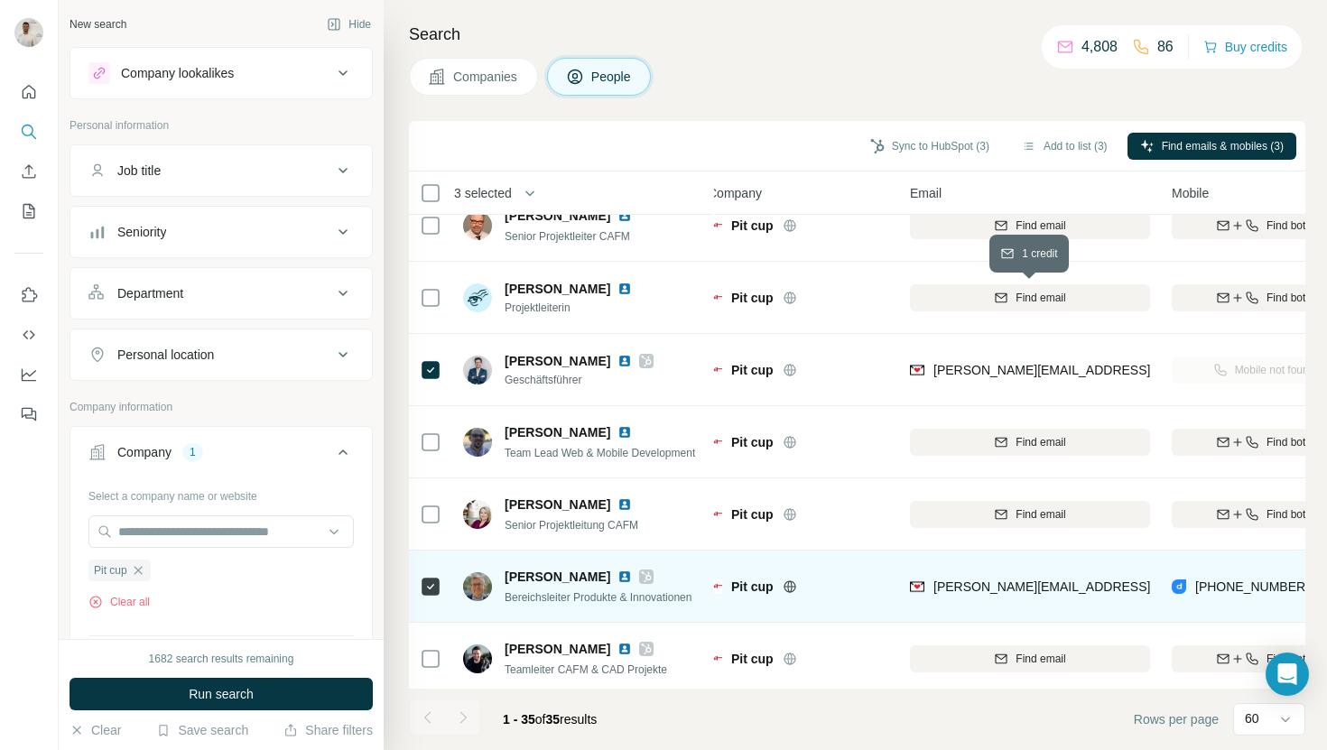
scroll to position [747, 15]
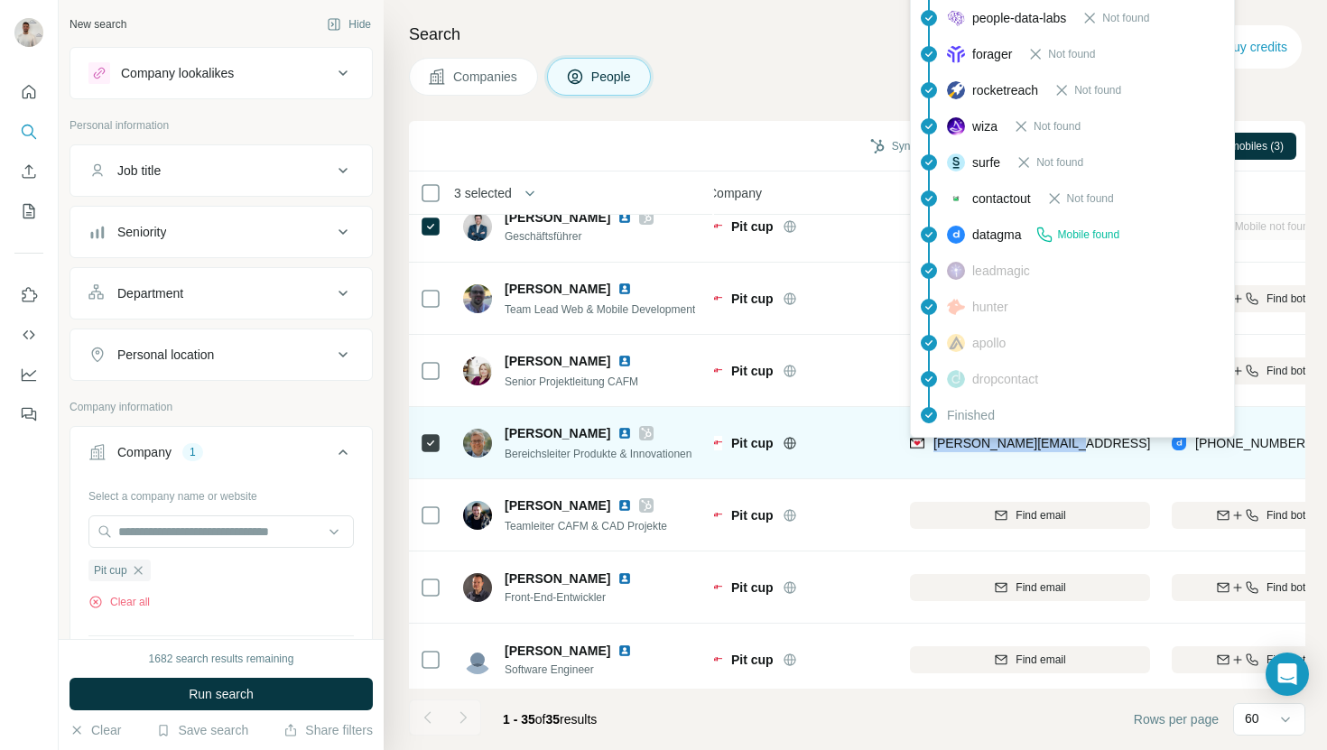
drag, startPoint x: 1094, startPoint y: 446, endPoint x: 933, endPoint y: 445, distance: 161.6
click at [933, 445] on div "thomas.bender@pit.de" at bounding box center [1030, 443] width 240 height 50
copy span "thomas.bender@pit.de"
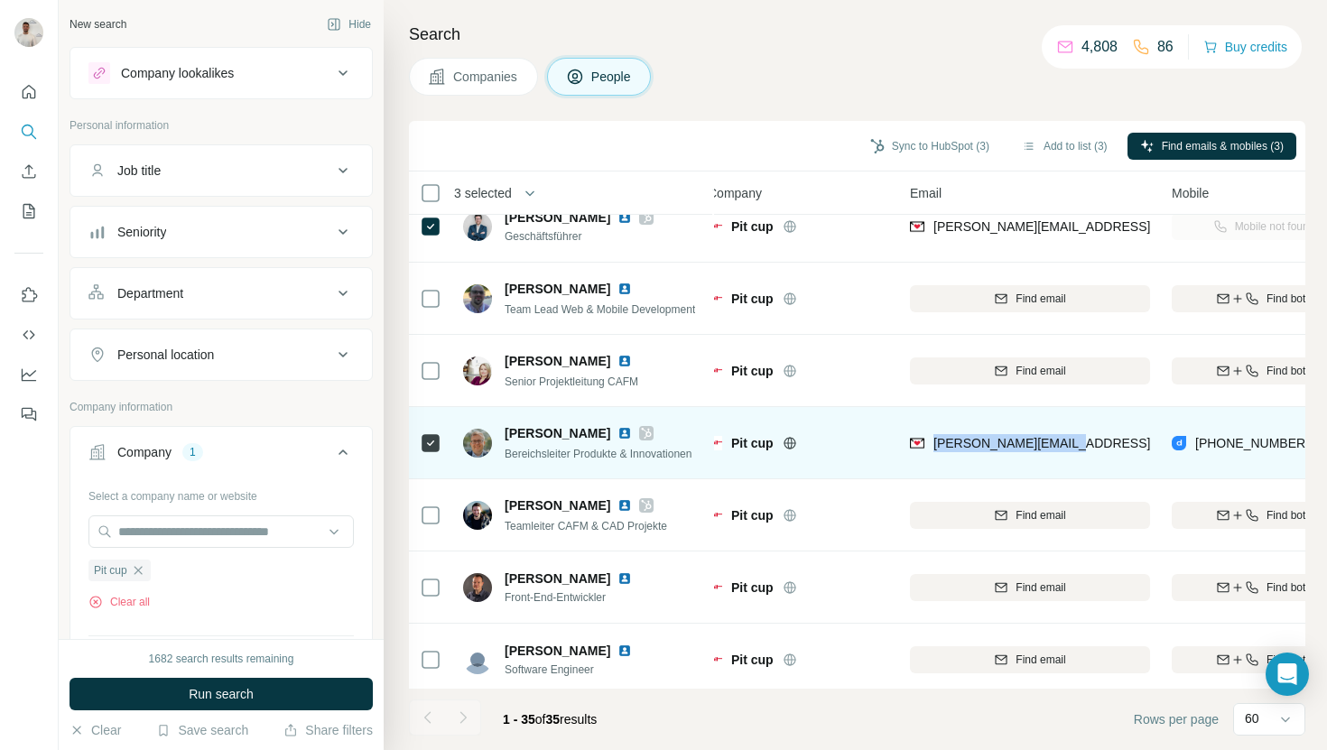
click at [620, 434] on img at bounding box center [624, 433] width 14 height 14
